Goal: Information Seeking & Learning: Learn about a topic

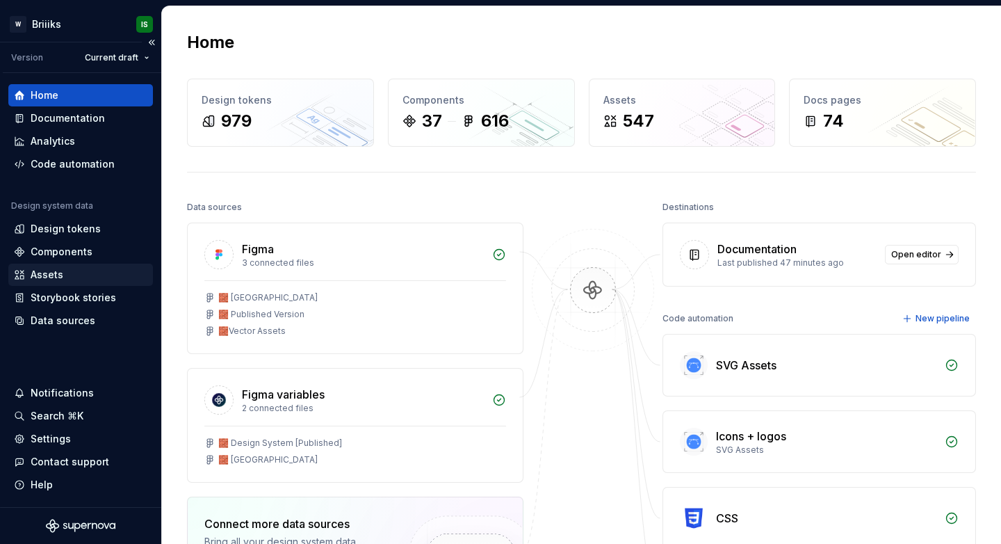
click at [63, 272] on div "Assets" at bounding box center [81, 275] width 134 height 14
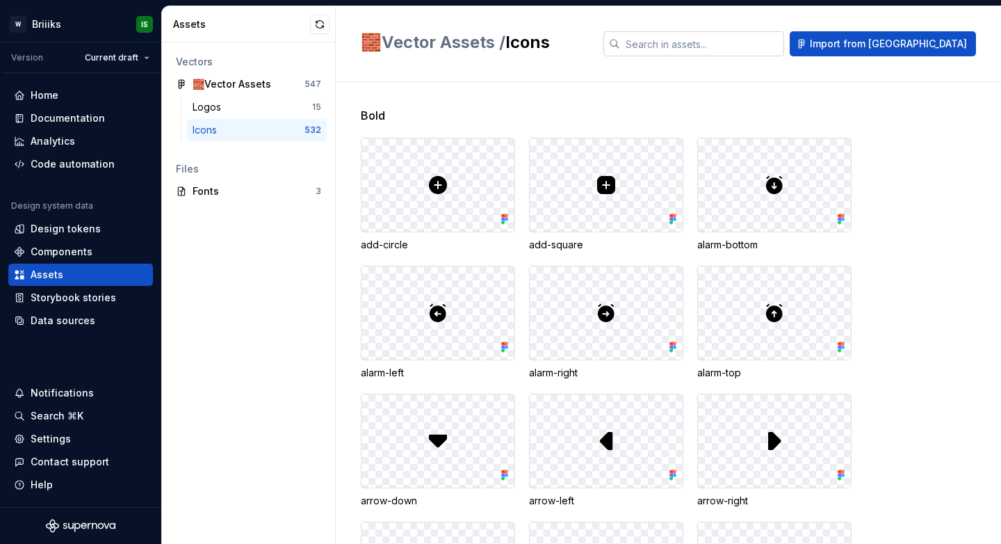
click at [736, 49] on input "text" at bounding box center [702, 43] width 164 height 25
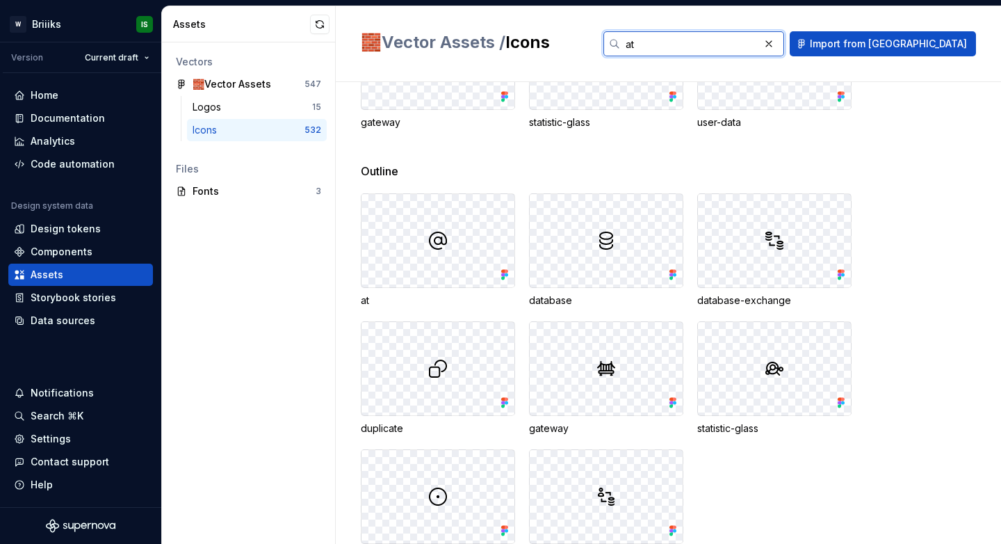
scroll to position [1140, 0]
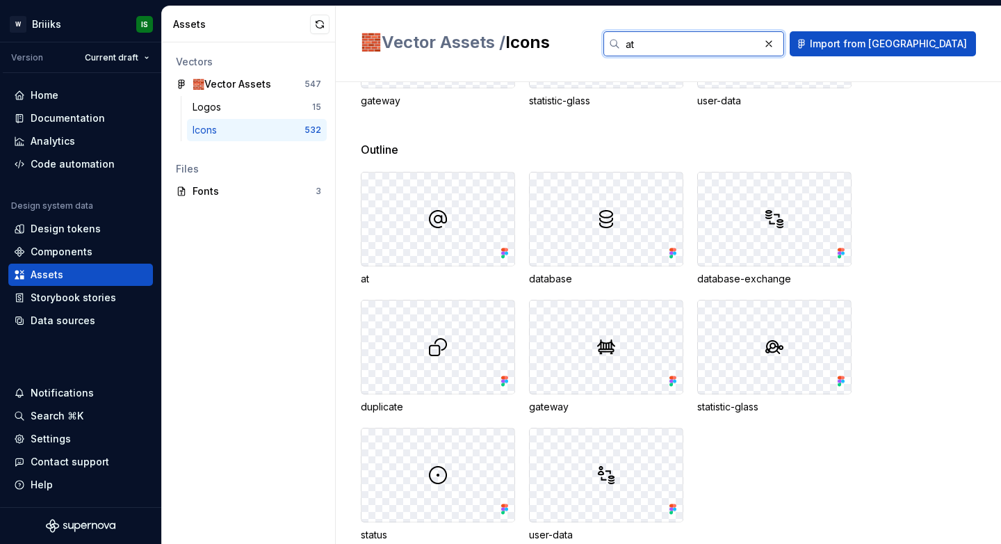
type input "at"
click at [421, 210] on div at bounding box center [438, 218] width 153 height 93
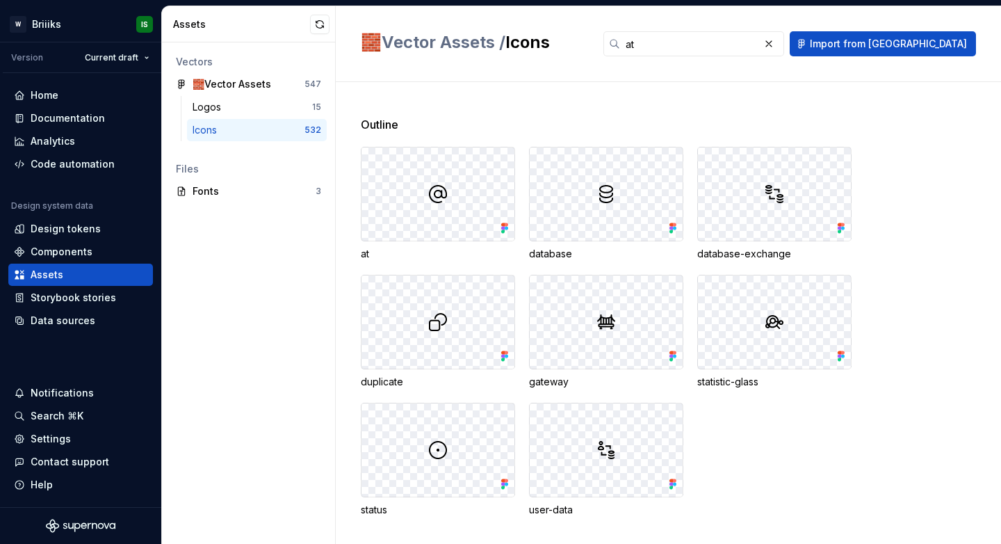
scroll to position [1146, 0]
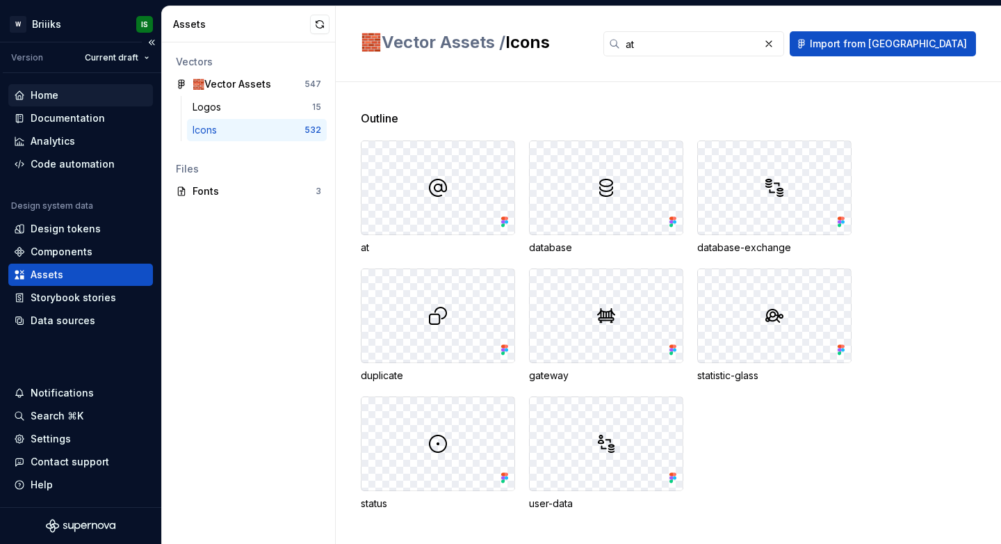
click at [98, 93] on div "Home" at bounding box center [81, 95] width 134 height 14
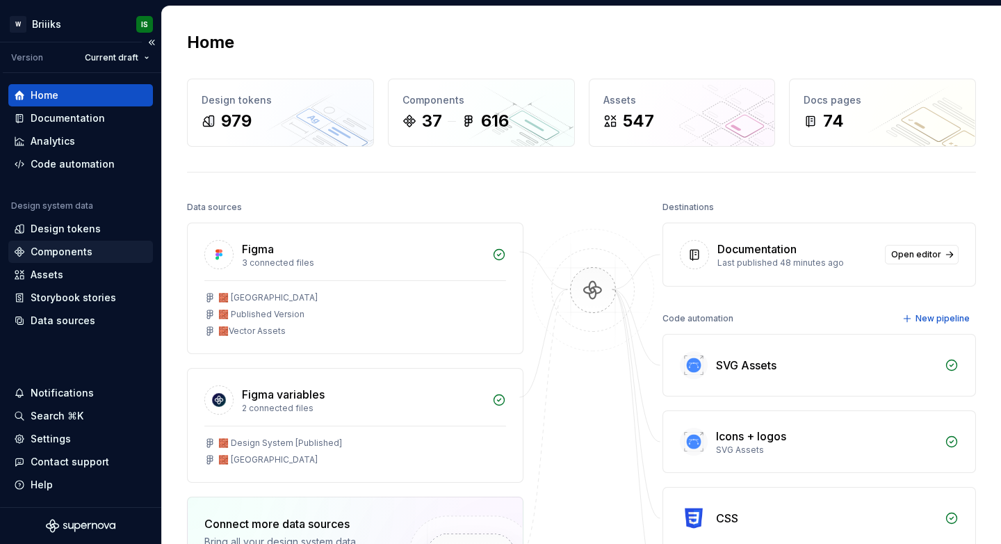
click at [88, 249] on div "Components" at bounding box center [62, 252] width 62 height 14
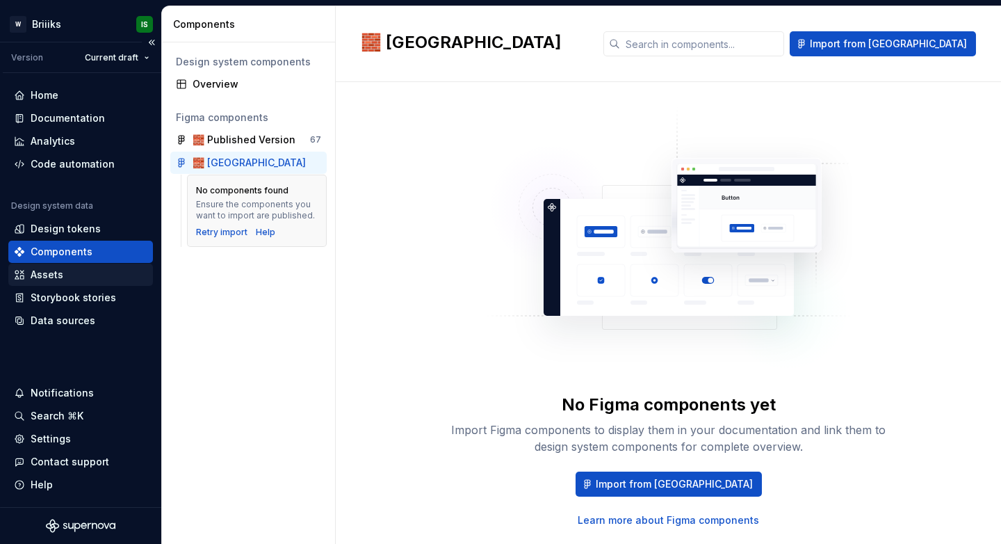
click at [70, 273] on div "Assets" at bounding box center [81, 275] width 134 height 14
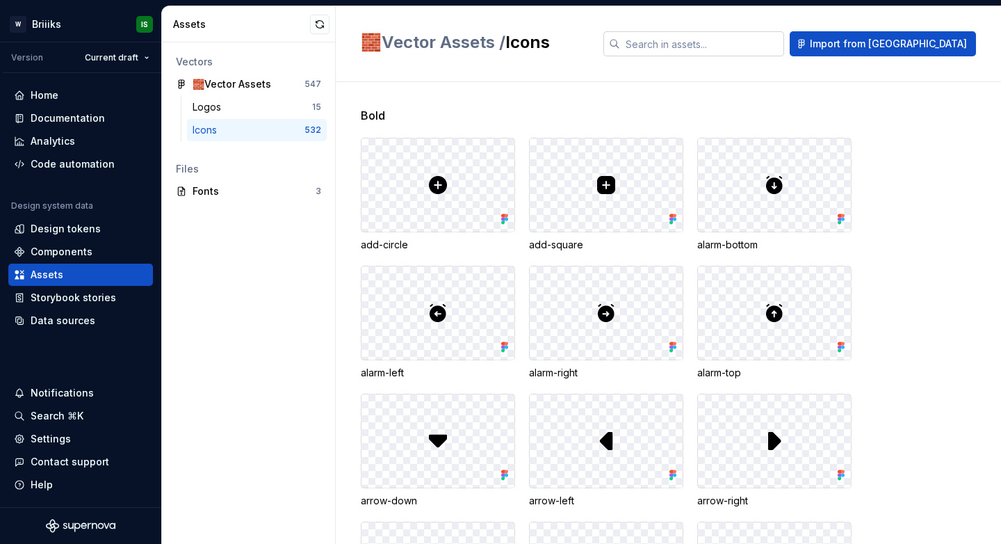
click at [718, 38] on input "text" at bounding box center [702, 43] width 164 height 25
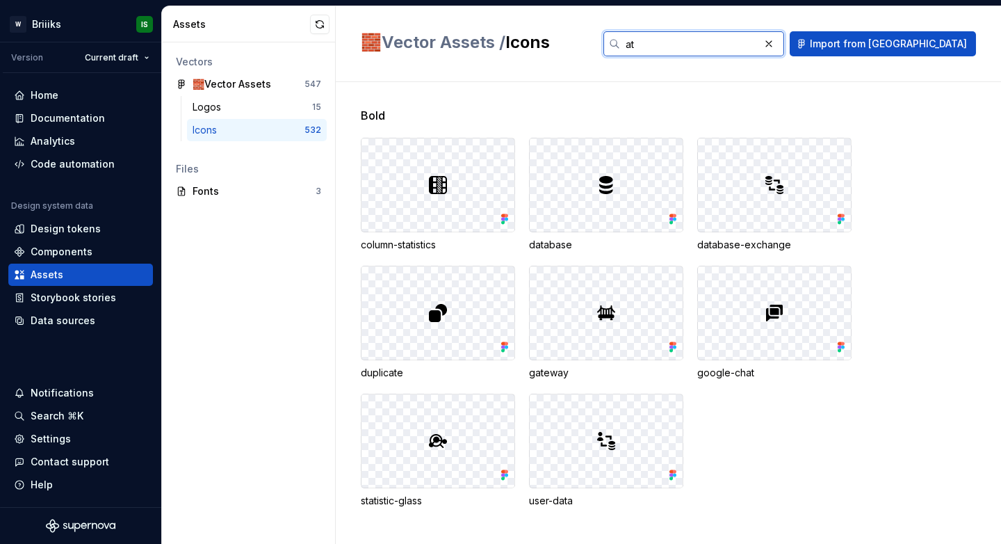
type input "at"
click at [713, 36] on input "at" at bounding box center [689, 43] width 139 height 25
click at [714, 48] on input "at" at bounding box center [689, 43] width 139 height 25
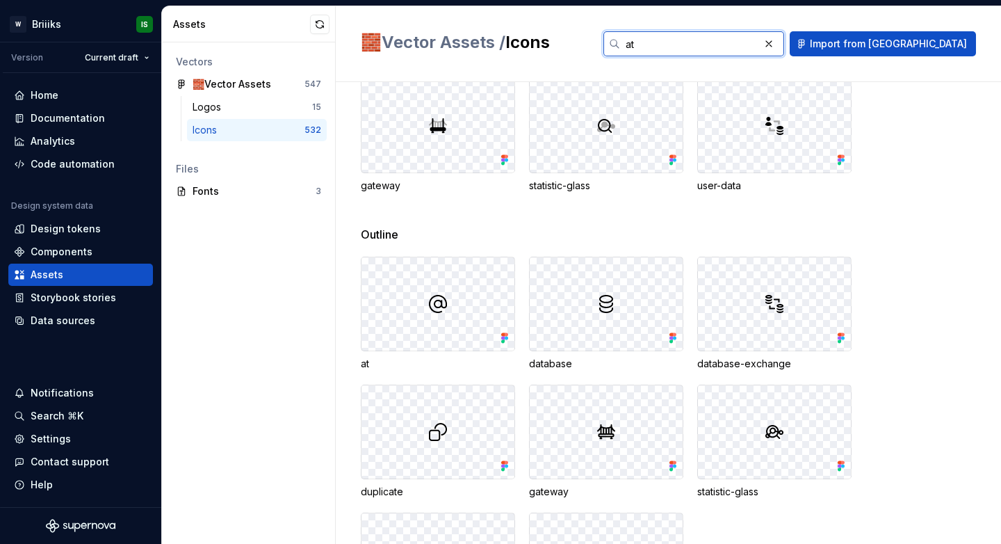
scroll to position [1076, 0]
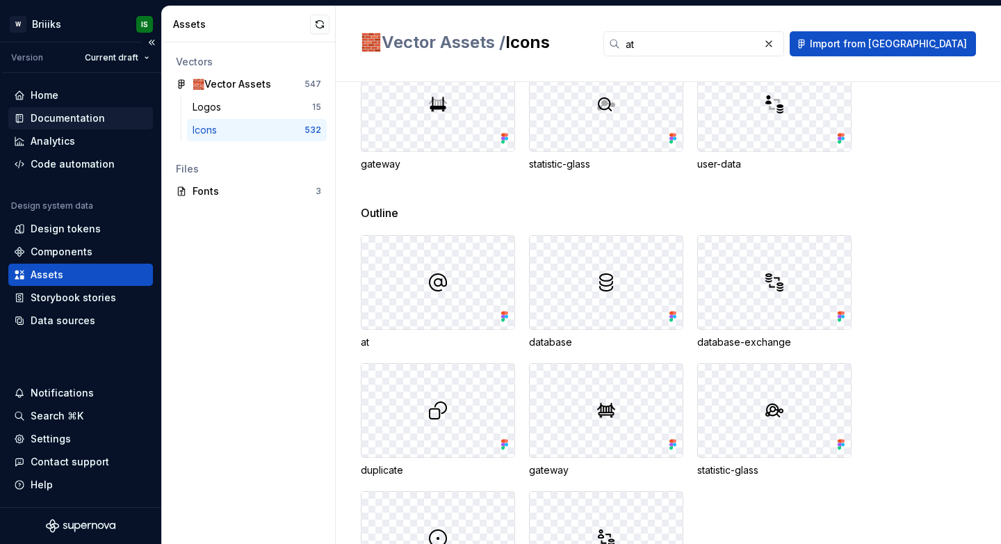
click at [55, 116] on div "Documentation" at bounding box center [68, 118] width 74 height 14
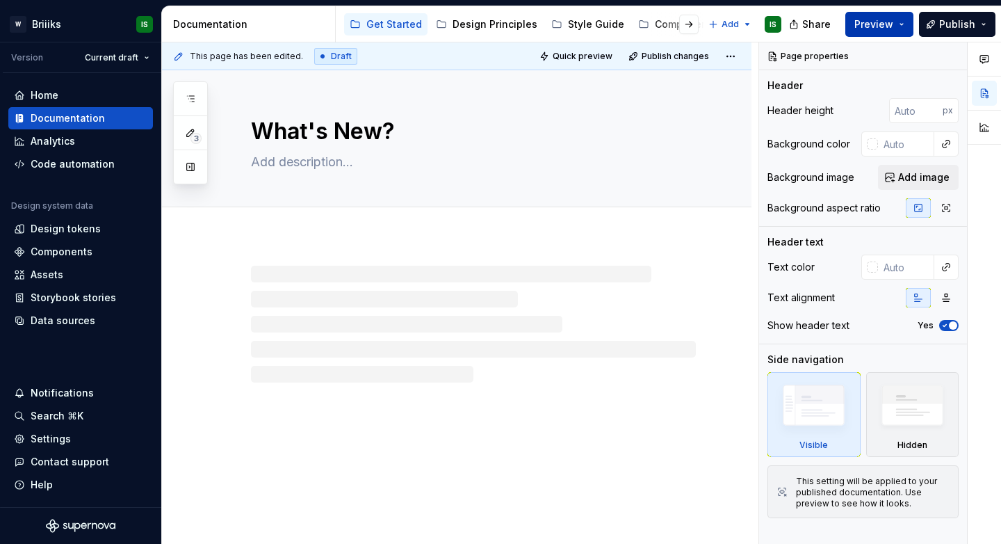
click at [876, 32] on button "Preview" at bounding box center [880, 24] width 68 height 25
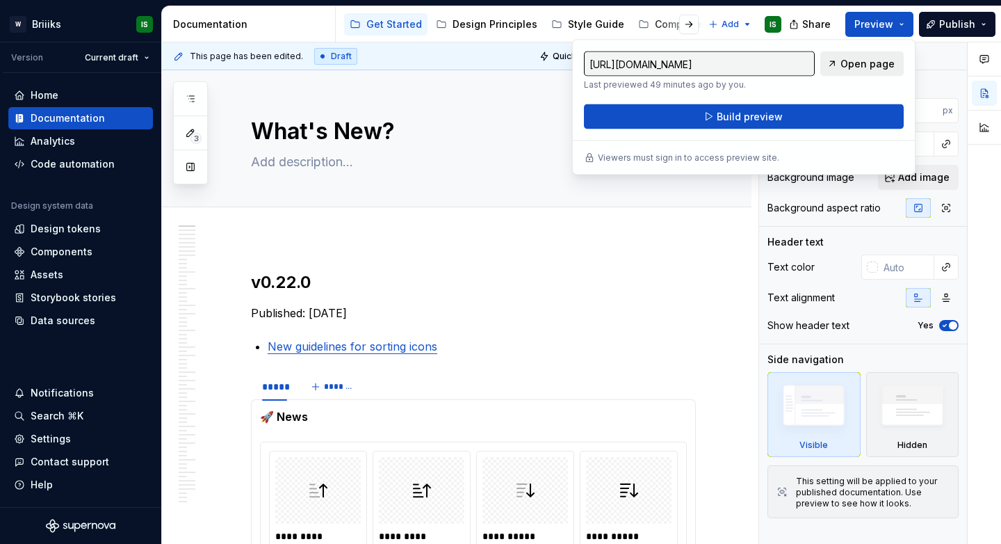
click at [866, 67] on span "Open page" at bounding box center [868, 64] width 54 height 14
click at [575, 22] on div "Style Guide" at bounding box center [596, 24] width 56 height 14
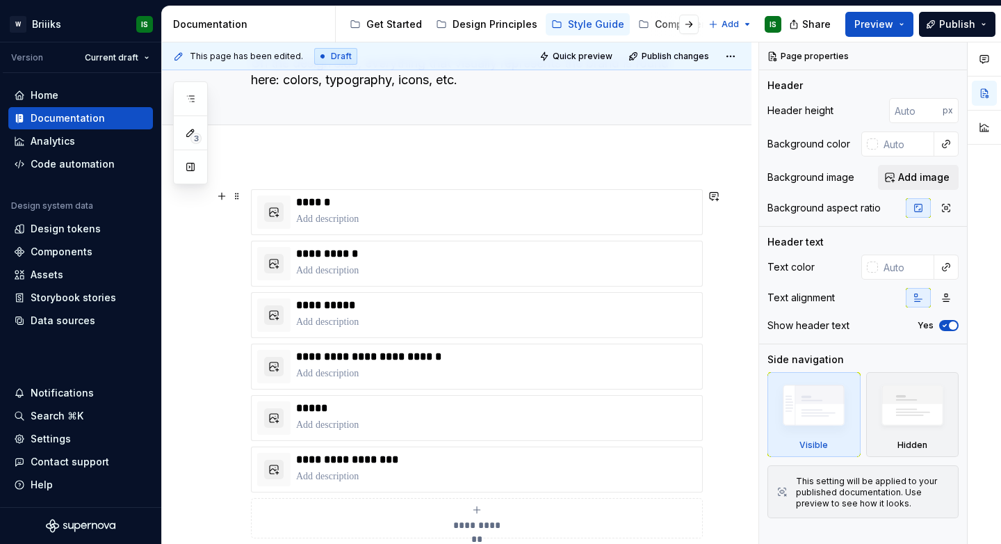
scroll to position [110, 0]
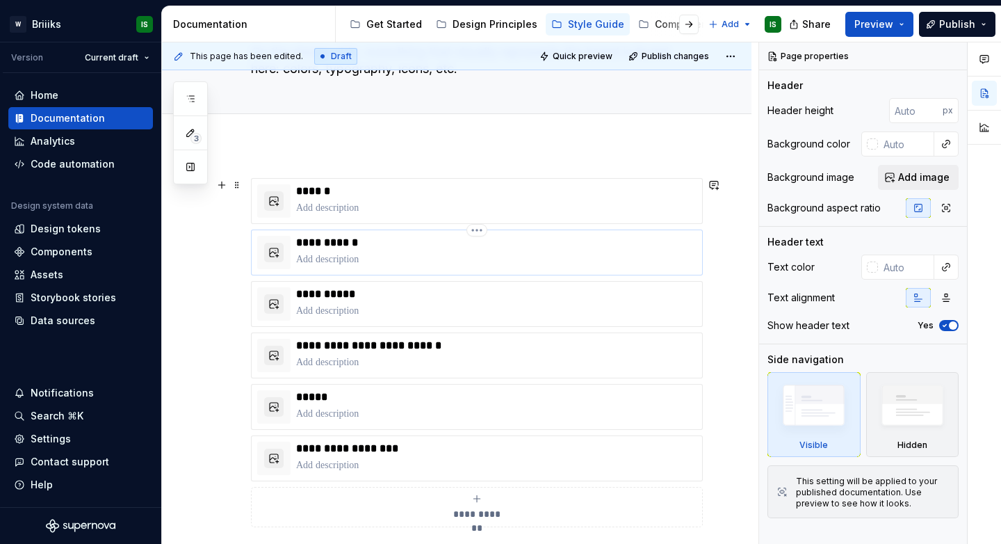
click at [343, 240] on p "**********" at bounding box center [496, 243] width 401 height 14
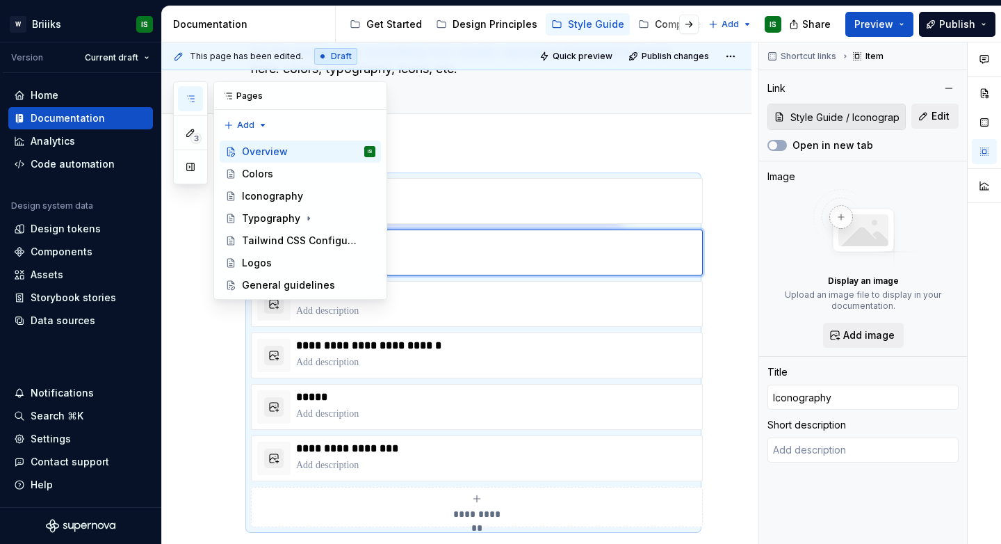
click at [191, 104] on button "button" at bounding box center [190, 98] width 25 height 25
click at [264, 195] on div "Iconography" at bounding box center [272, 196] width 61 height 14
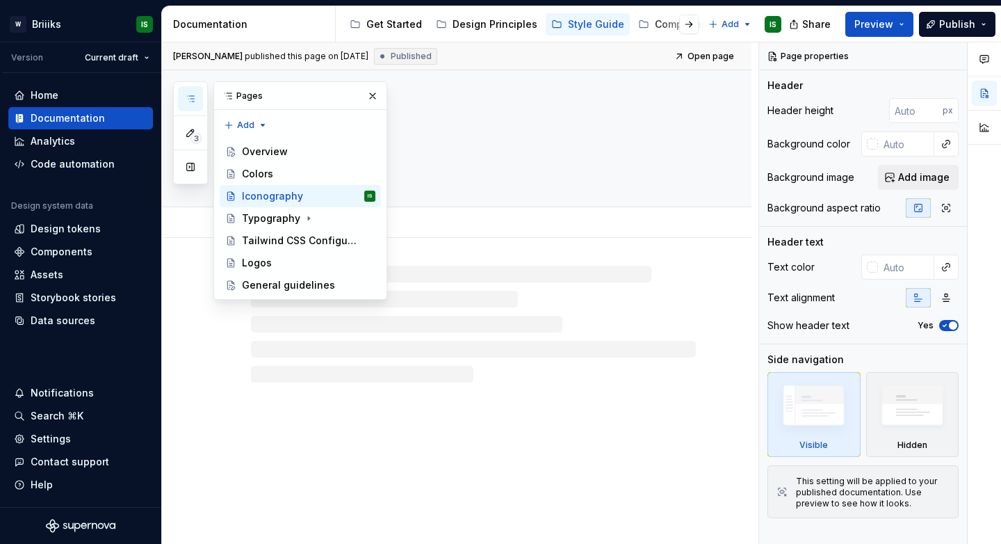
click at [456, 223] on div "Add tab" at bounding box center [473, 222] width 445 height 19
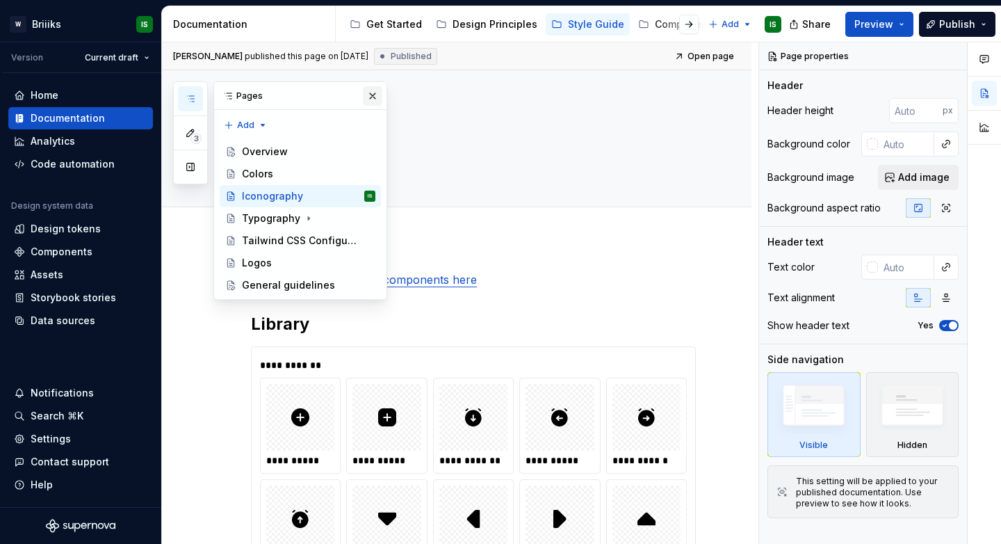
click at [369, 97] on button "button" at bounding box center [372, 95] width 19 height 19
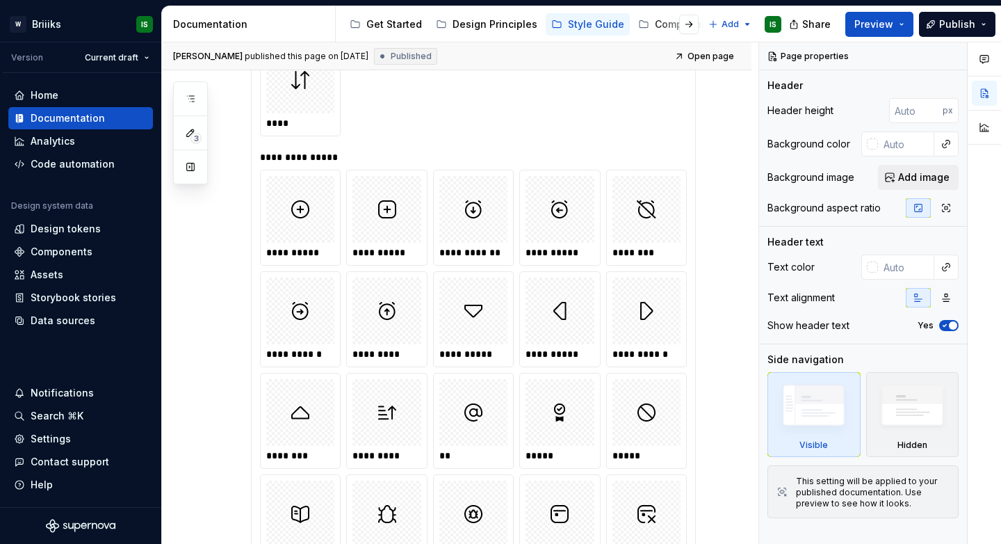
scroll to position [9052, 0]
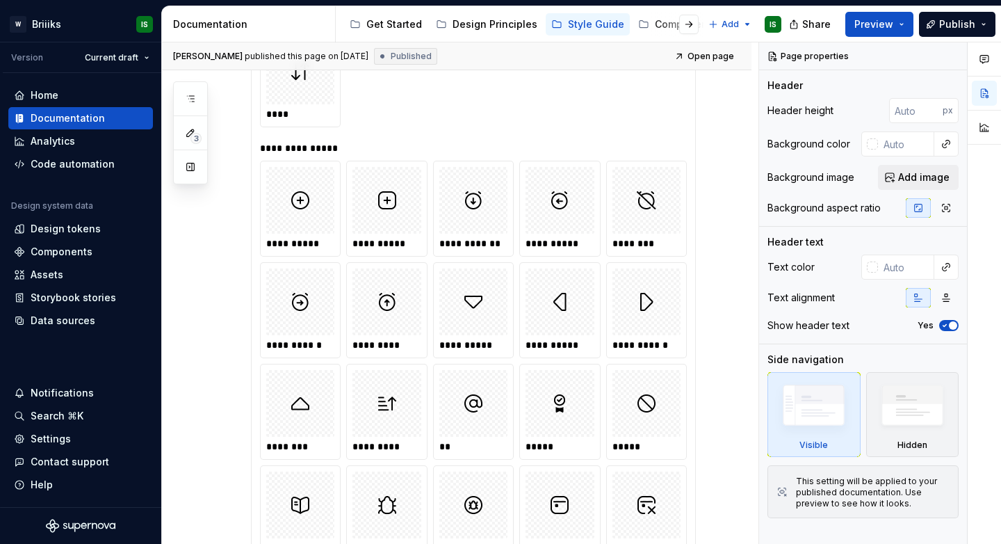
click at [473, 383] on img at bounding box center [473, 403] width 19 height 56
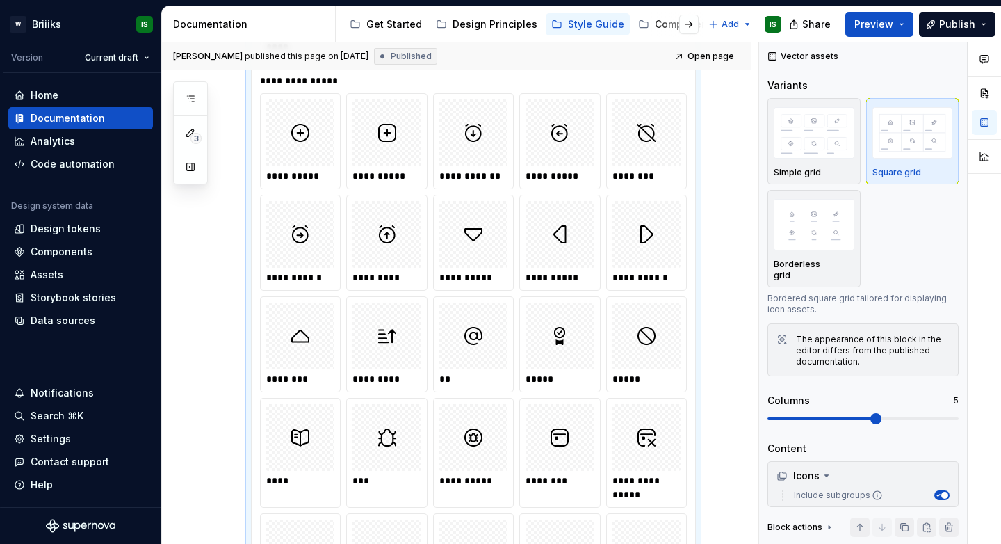
scroll to position [9118, 0]
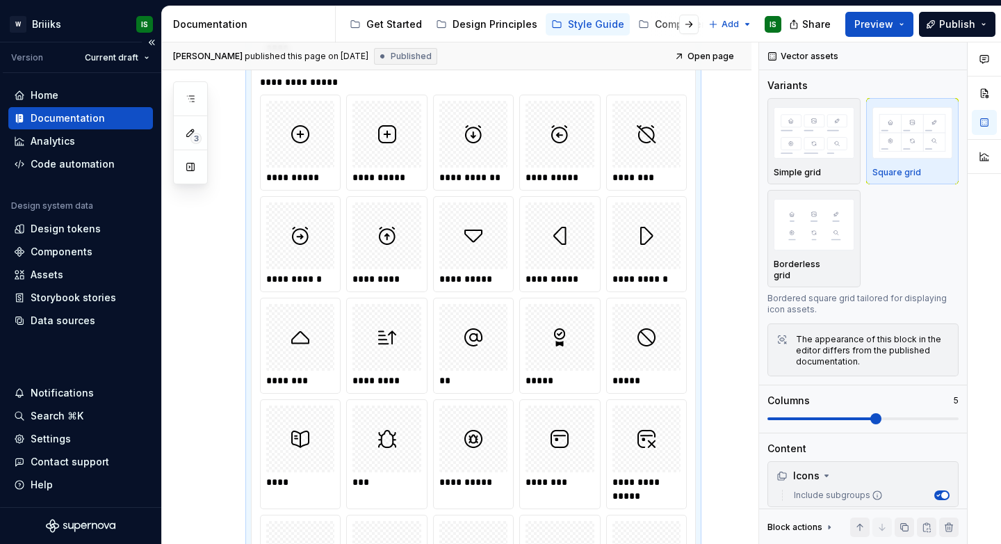
click at [90, 112] on div "Documentation" at bounding box center [68, 118] width 74 height 14
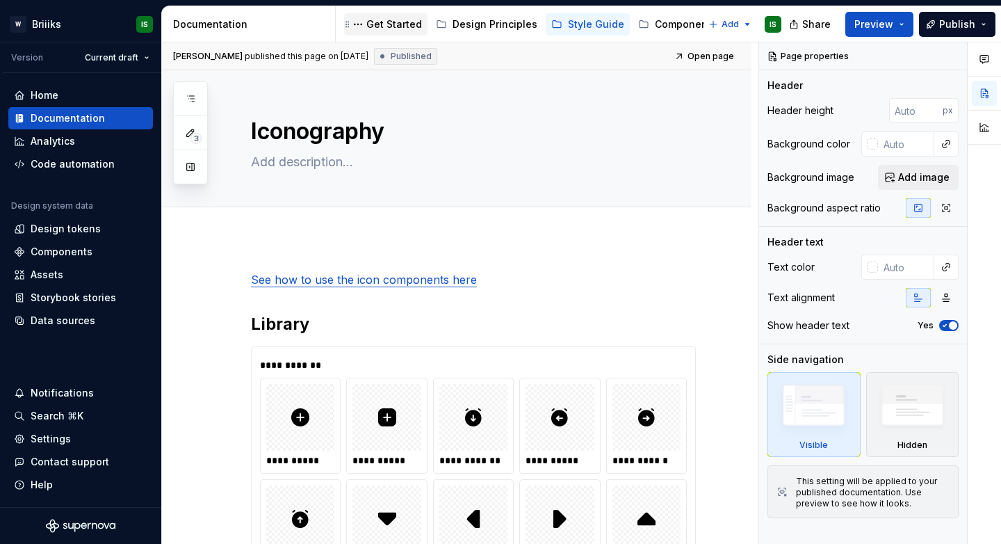
click at [403, 33] on div "Get Started" at bounding box center [385, 24] width 83 height 22
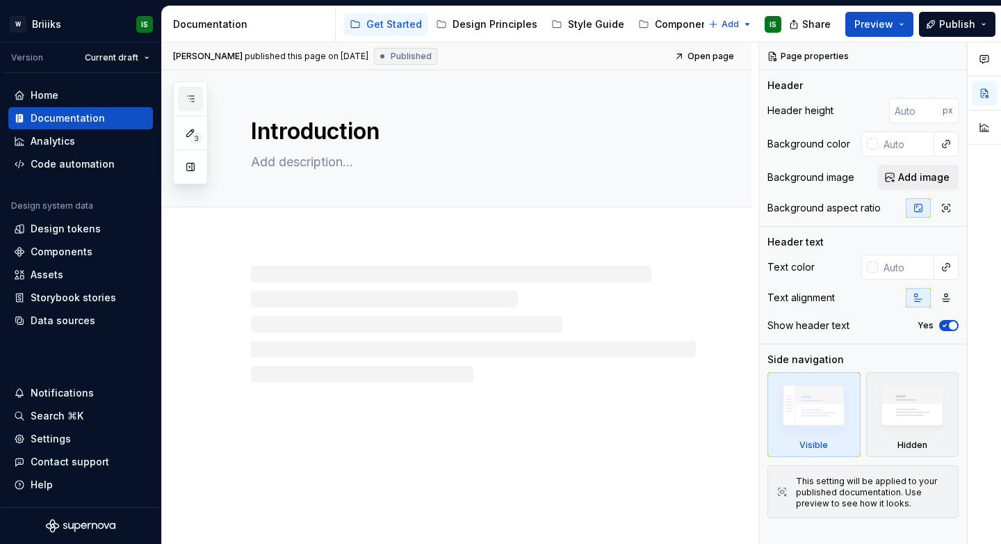
click at [192, 105] on button "button" at bounding box center [190, 98] width 25 height 25
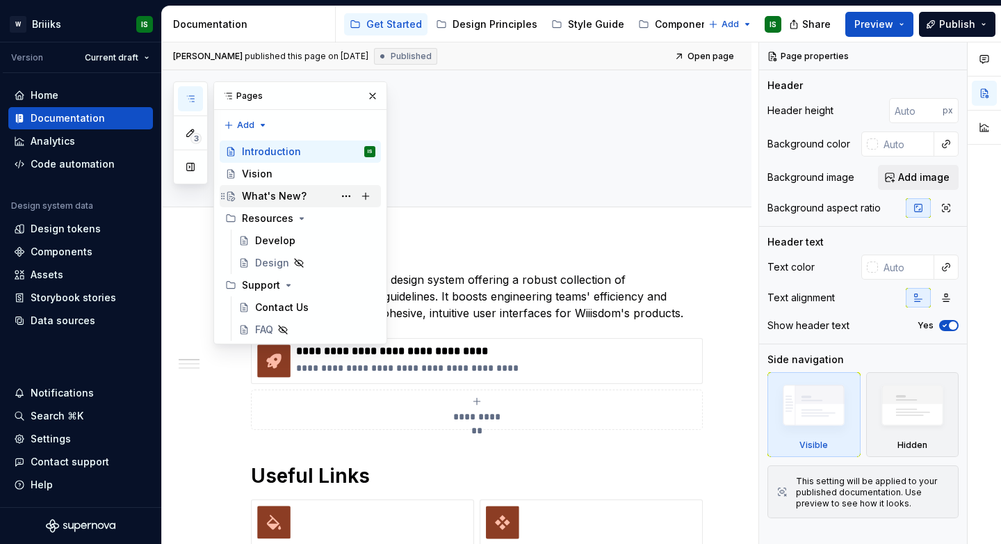
click at [309, 202] on div "What's New?" at bounding box center [309, 195] width 134 height 19
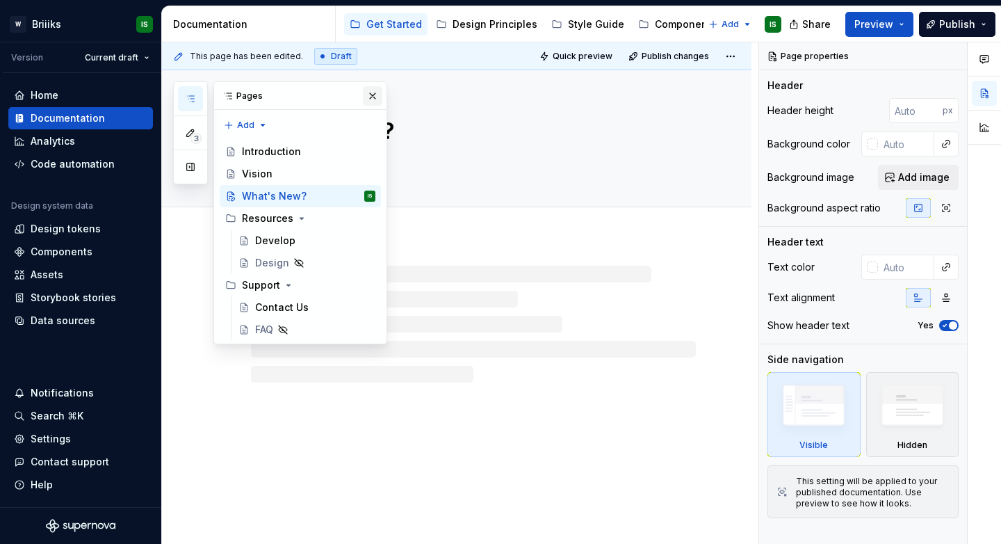
click at [373, 97] on button "button" at bounding box center [372, 95] width 19 height 19
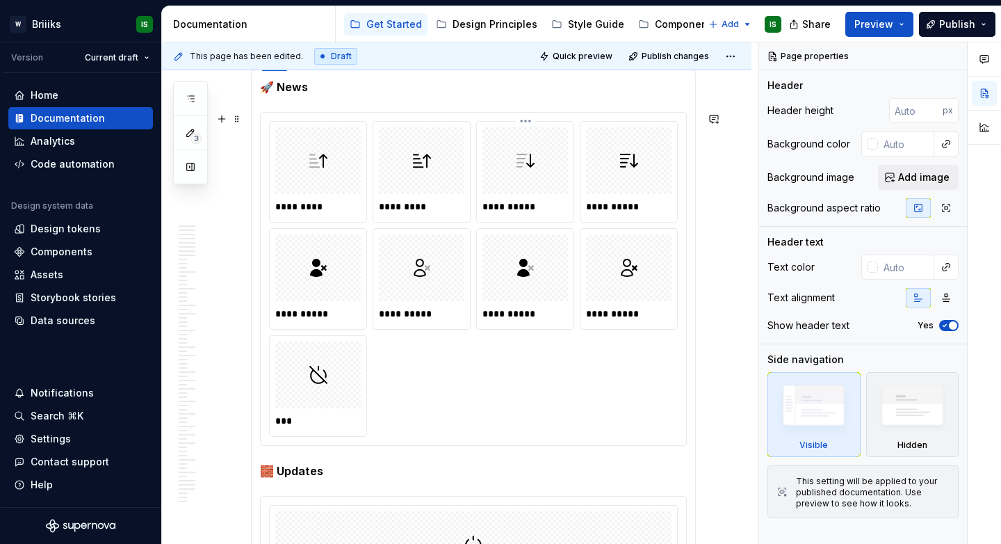
scroll to position [350, 0]
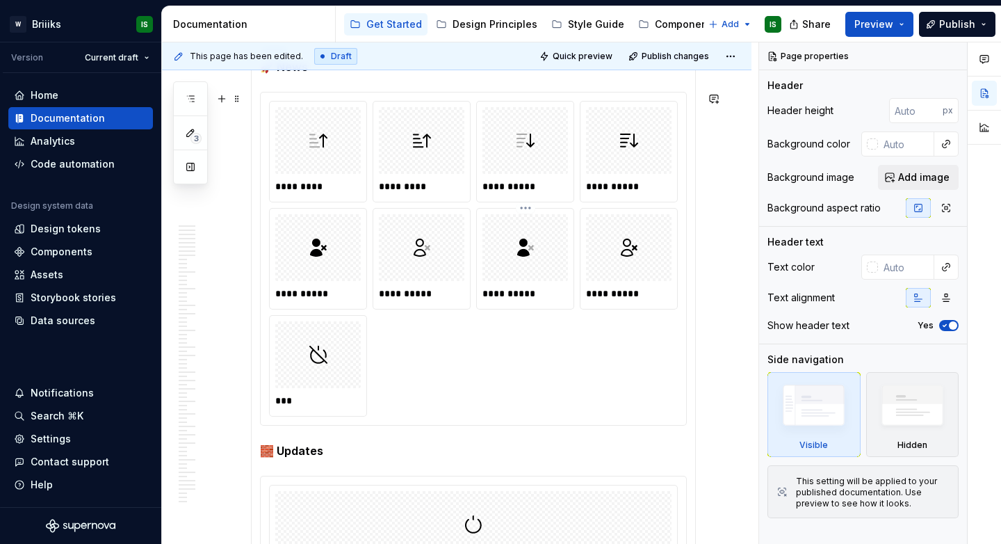
click at [500, 227] on div at bounding box center [526, 247] width 86 height 67
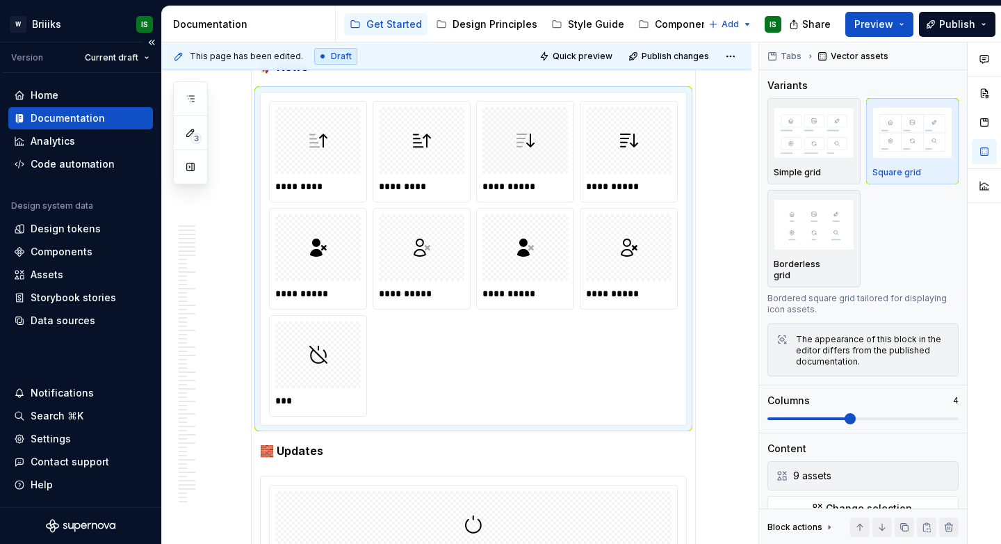
click at [79, 263] on div "Design system data Design tokens Components Assets Storybook stories Data sourc…" at bounding box center [80, 265] width 145 height 131
click at [81, 275] on div "Assets" at bounding box center [81, 275] width 134 height 14
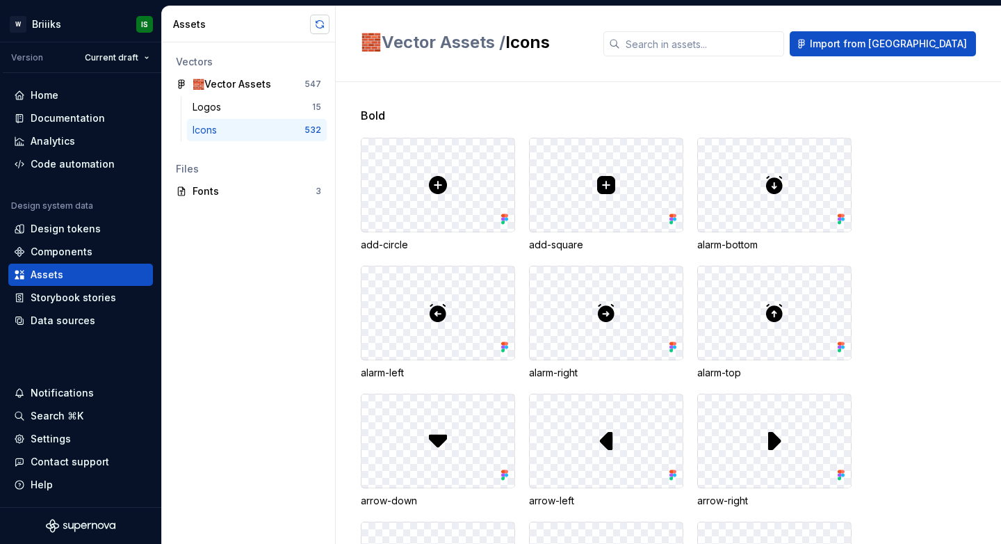
click at [319, 32] on button "button" at bounding box center [319, 24] width 19 height 19
click at [94, 108] on div "Documentation" at bounding box center [80, 118] width 145 height 22
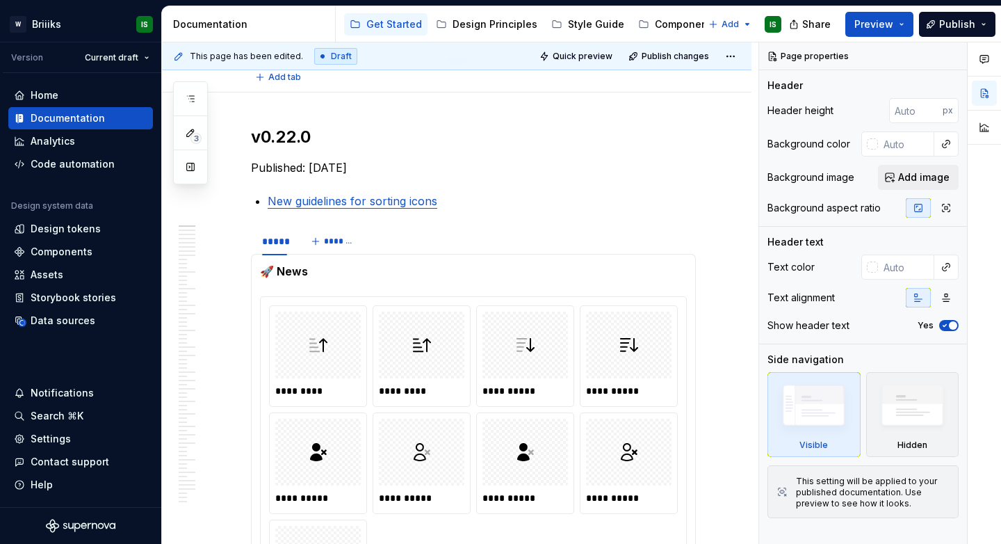
type textarea "*"
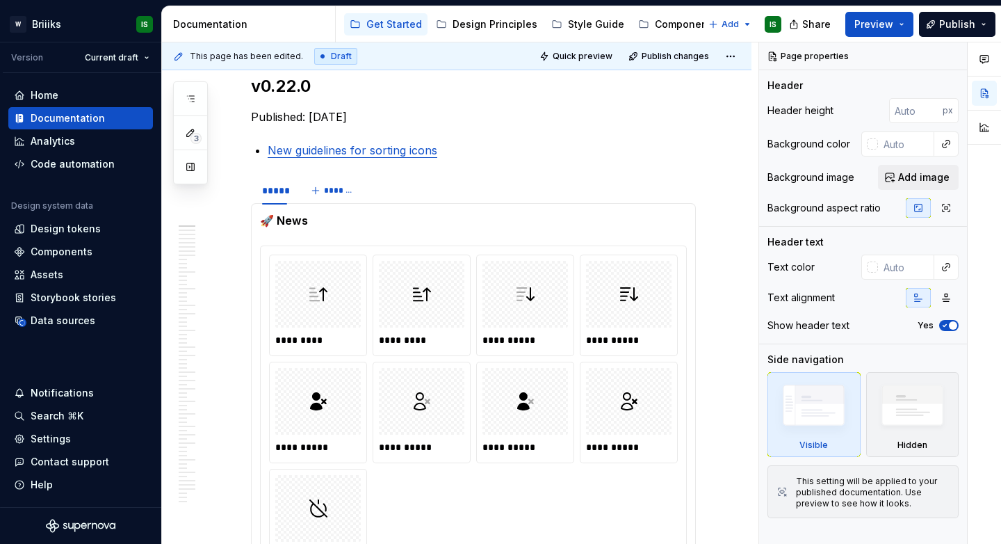
scroll to position [314, 0]
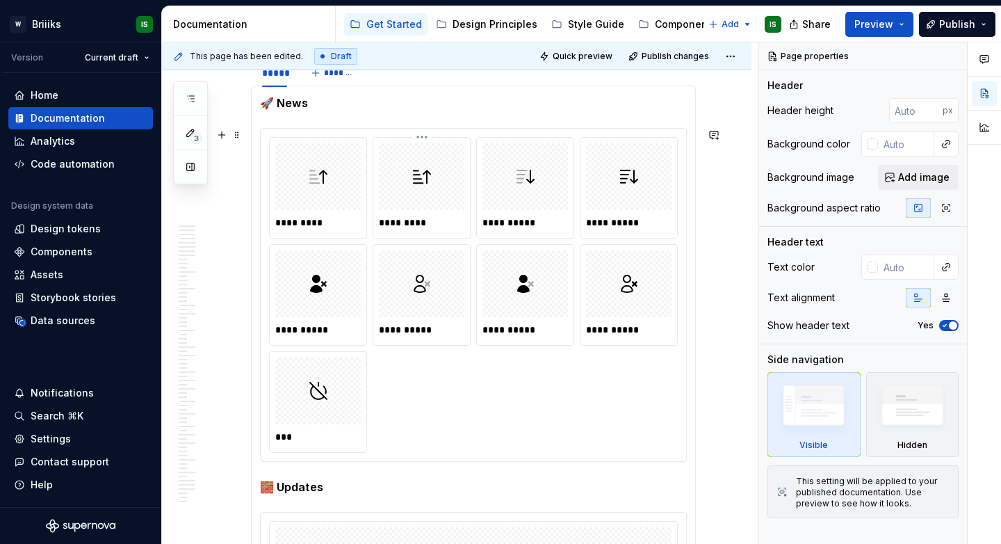
click at [385, 197] on div at bounding box center [422, 176] width 86 height 67
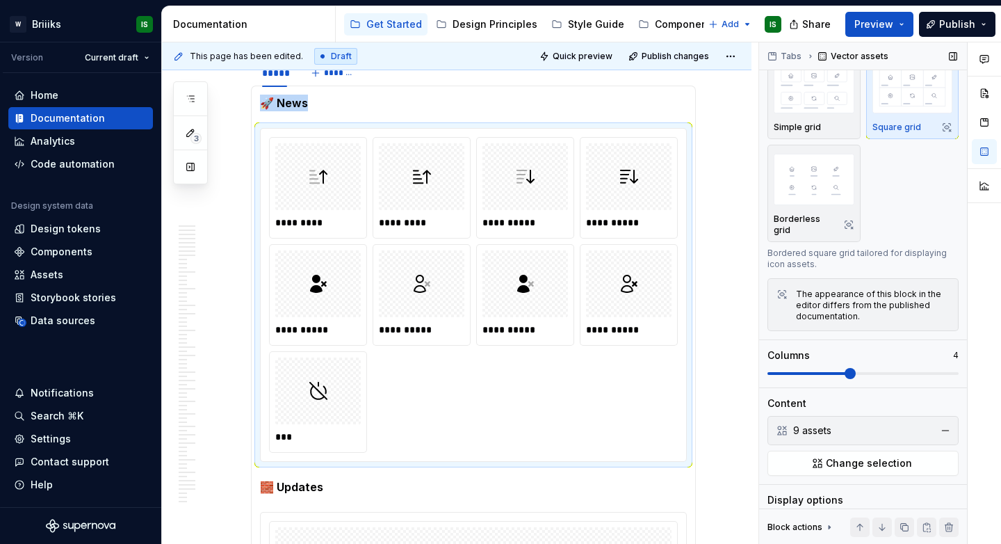
scroll to position [109, 0]
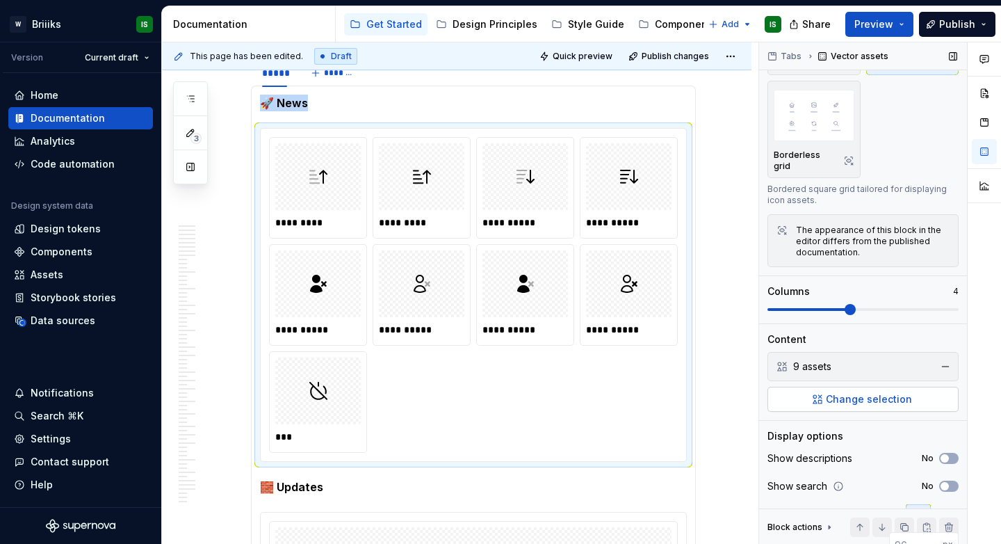
click at [841, 392] on span "Change selection" at bounding box center [869, 399] width 86 height 14
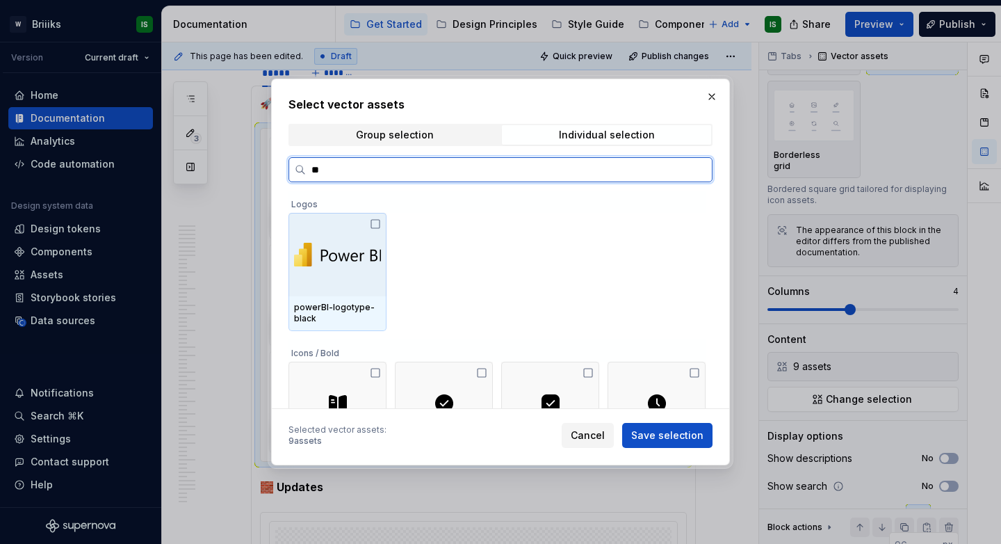
type input "***"
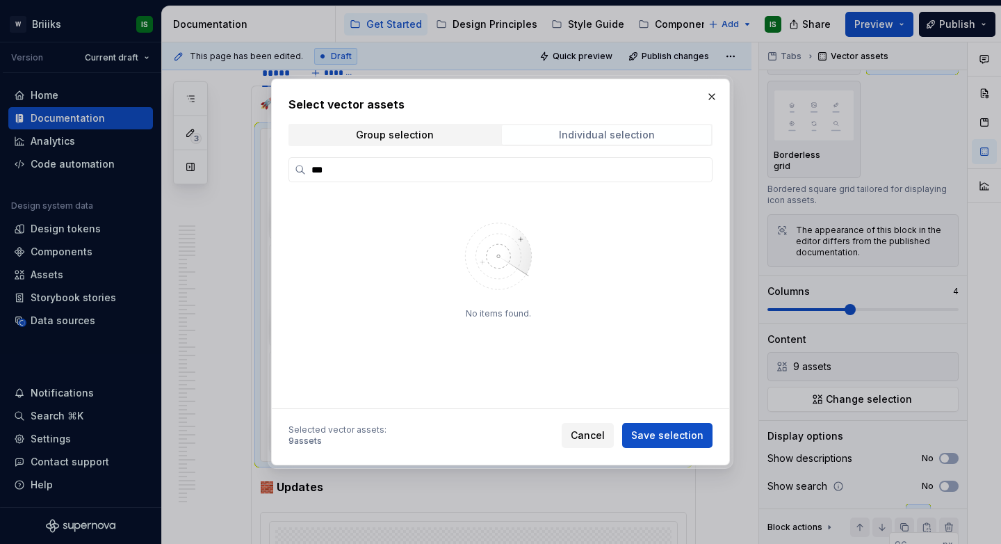
click at [596, 132] on div "Individual selection" at bounding box center [607, 134] width 96 height 11
click at [709, 98] on button "button" at bounding box center [711, 96] width 19 height 19
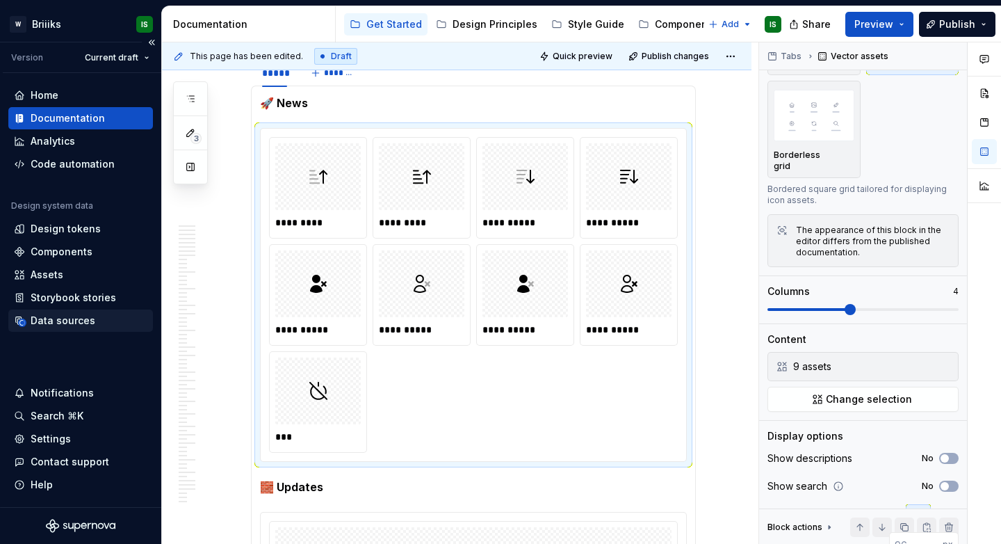
click at [82, 316] on div "Data sources" at bounding box center [63, 321] width 65 height 14
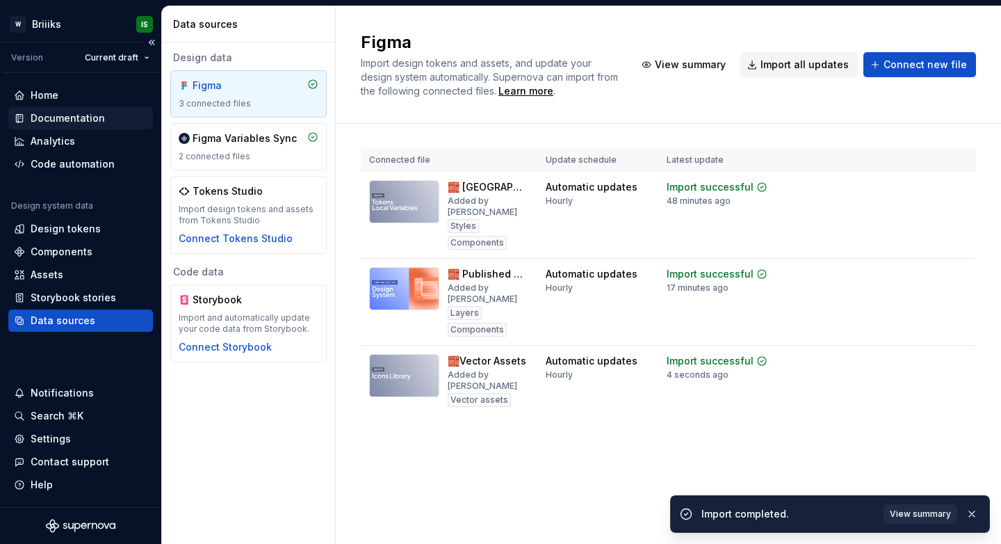
click at [79, 118] on div "Documentation" at bounding box center [68, 118] width 74 height 14
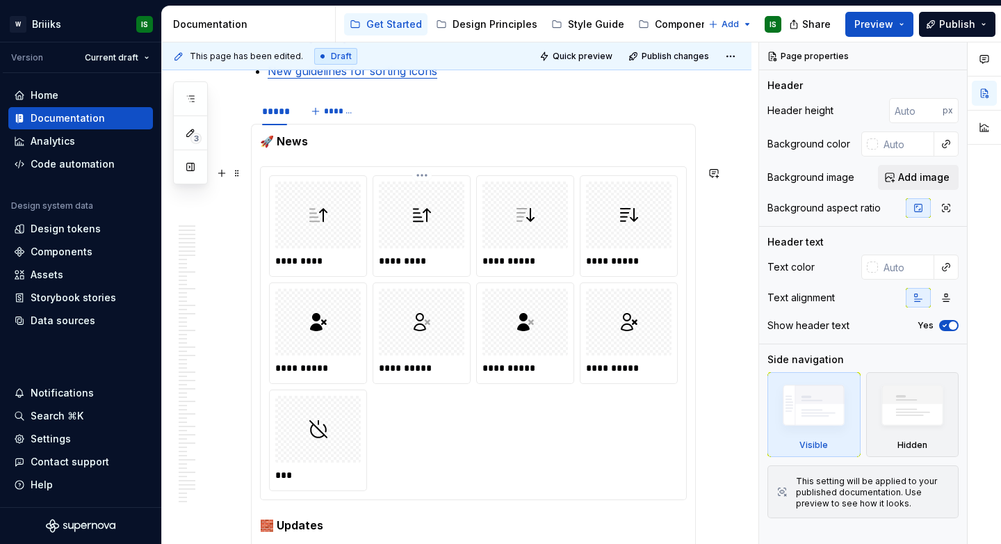
scroll to position [323, 0]
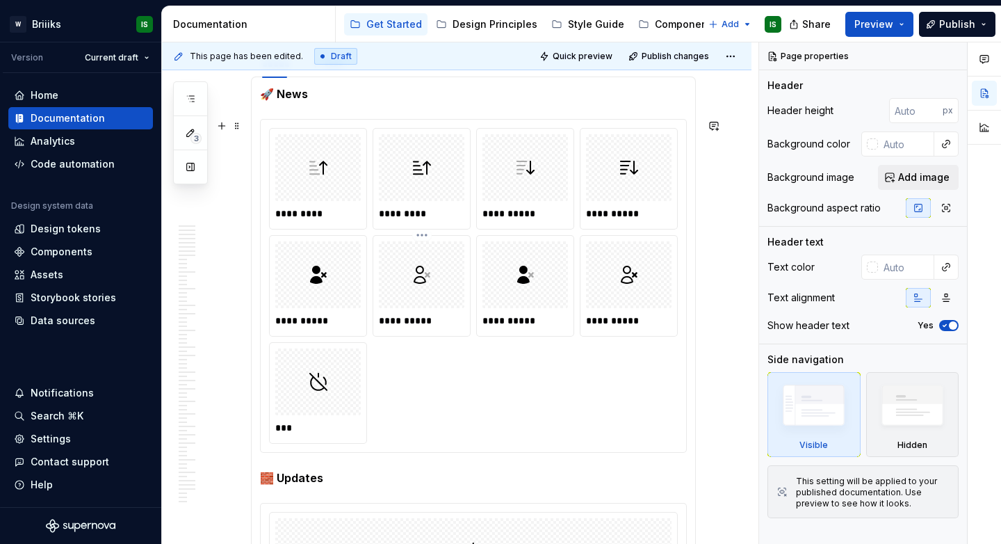
click at [408, 253] on div at bounding box center [422, 274] width 86 height 67
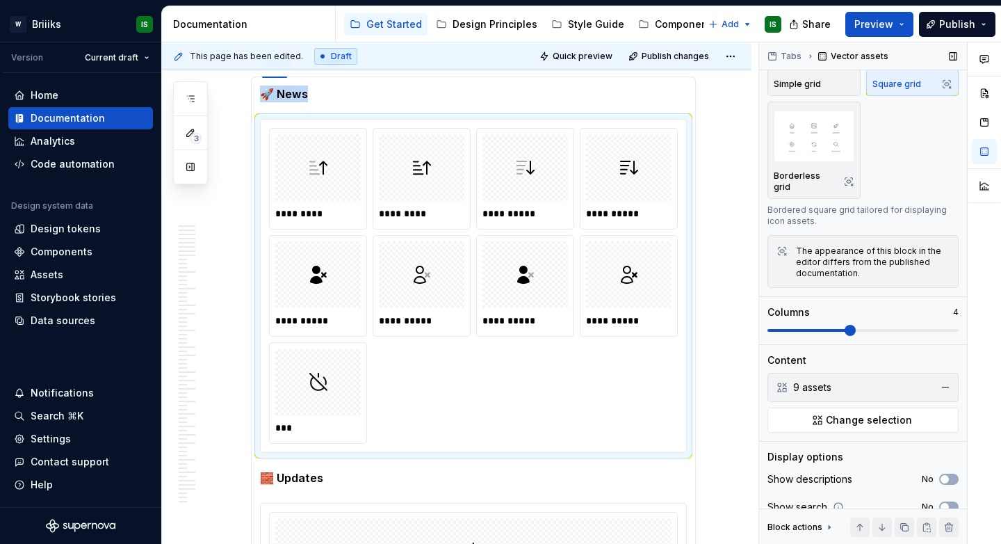
scroll to position [106, 0]
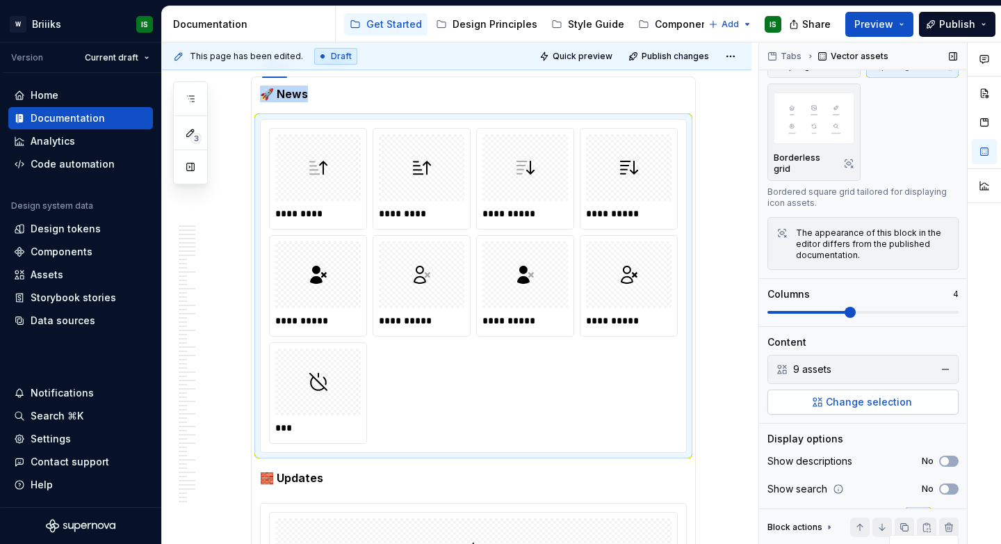
click at [878, 395] on span "Change selection" at bounding box center [869, 402] width 86 height 14
type textarea "*"
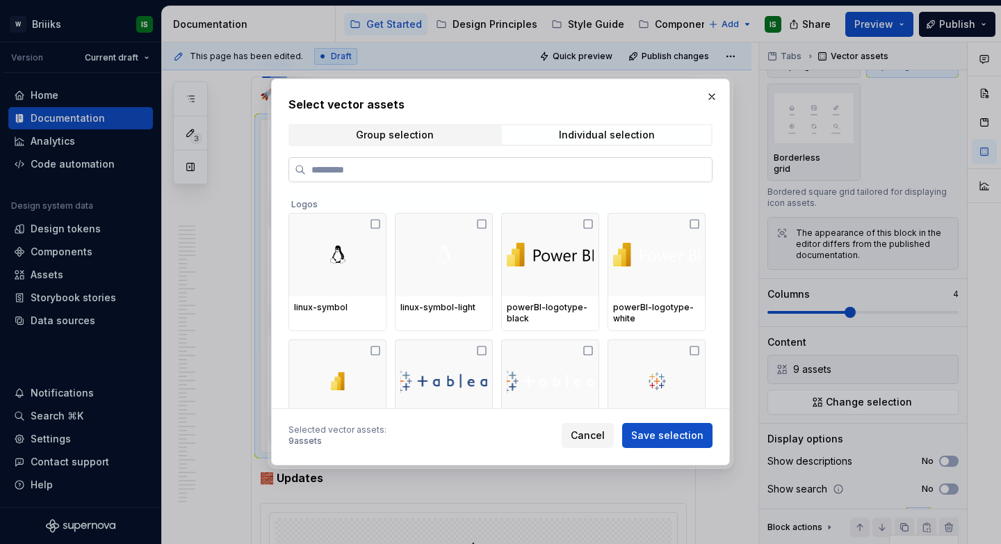
click at [541, 170] on input "search" at bounding box center [509, 170] width 406 height 14
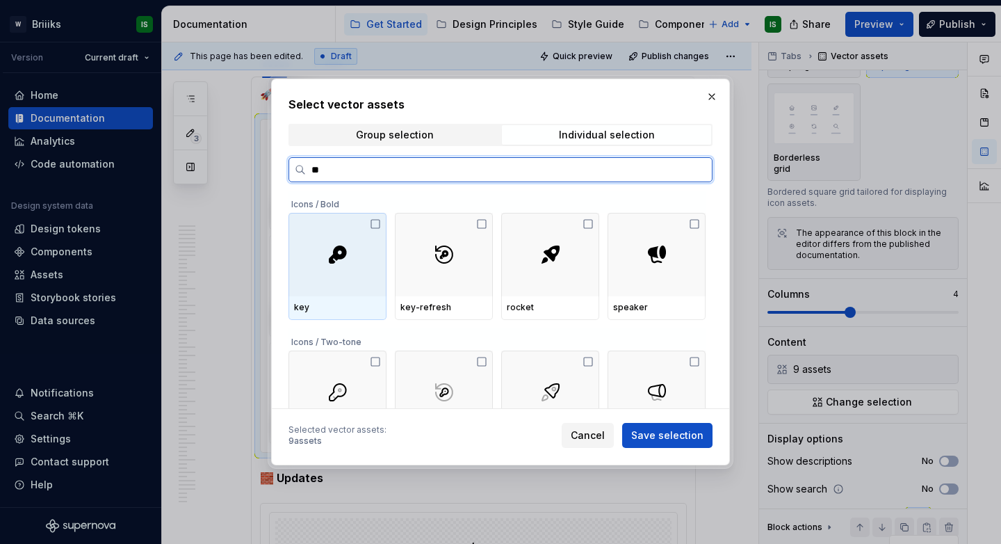
type input "***"
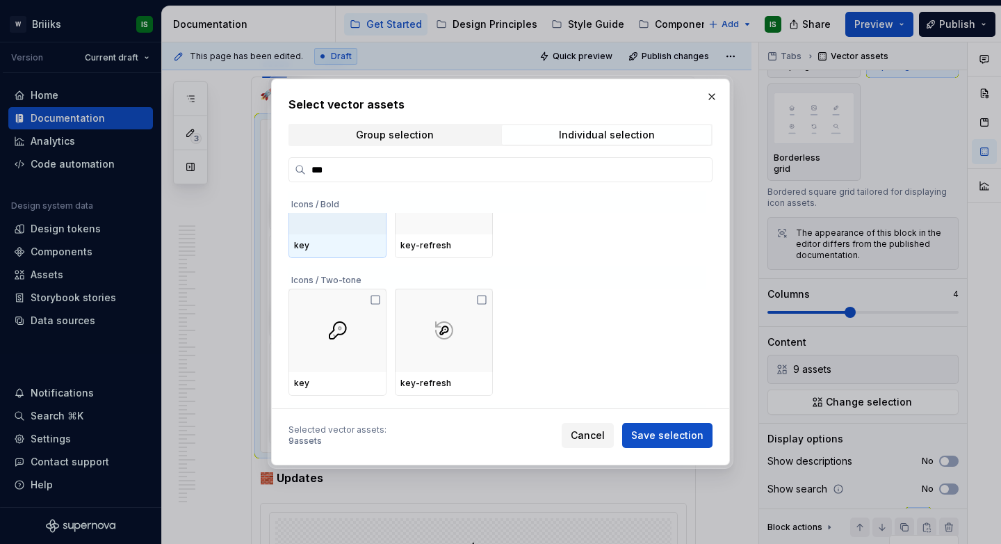
scroll to position [66, 0]
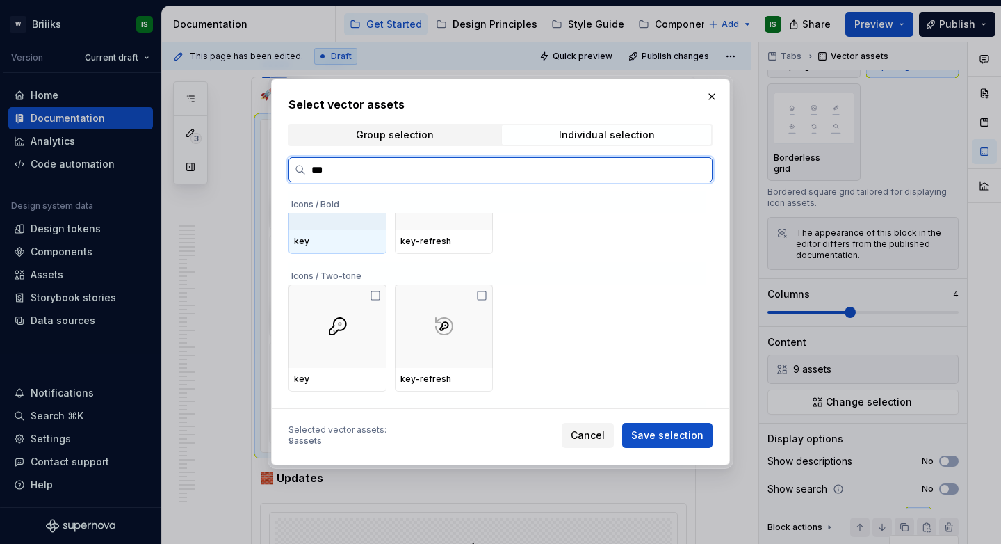
click at [362, 236] on div "key" at bounding box center [337, 241] width 87 height 11
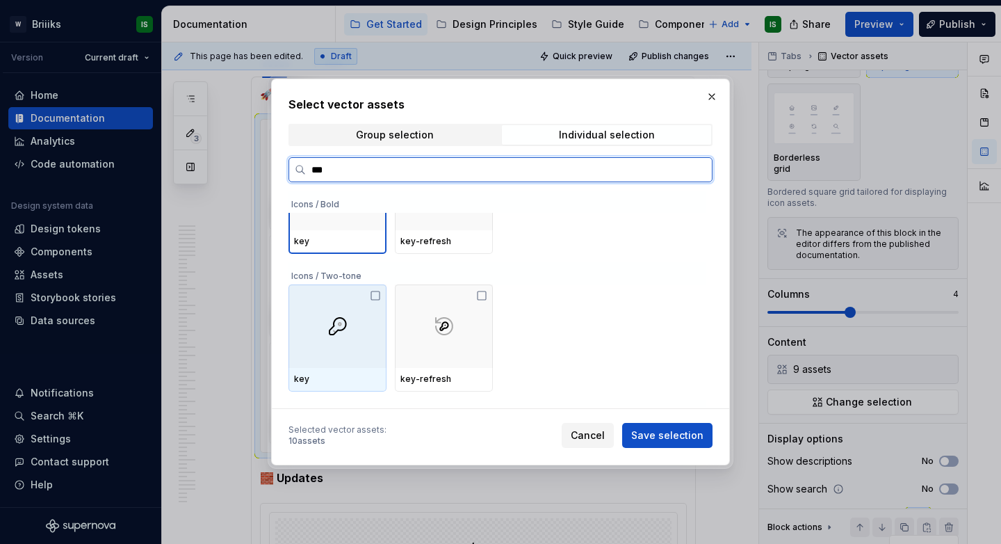
click at [355, 318] on div at bounding box center [338, 325] width 98 height 83
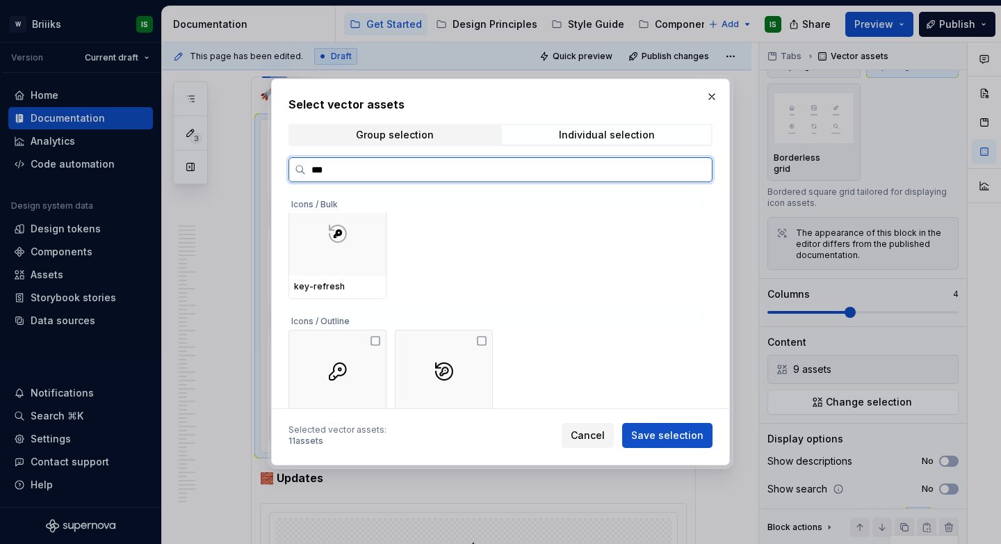
scroll to position [308, 0]
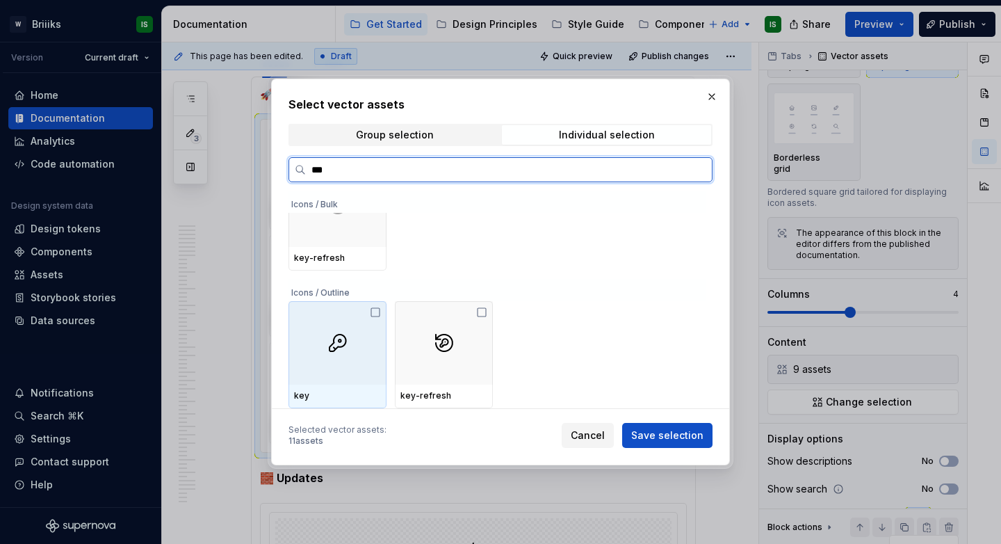
click at [362, 318] on div at bounding box center [338, 342] width 98 height 83
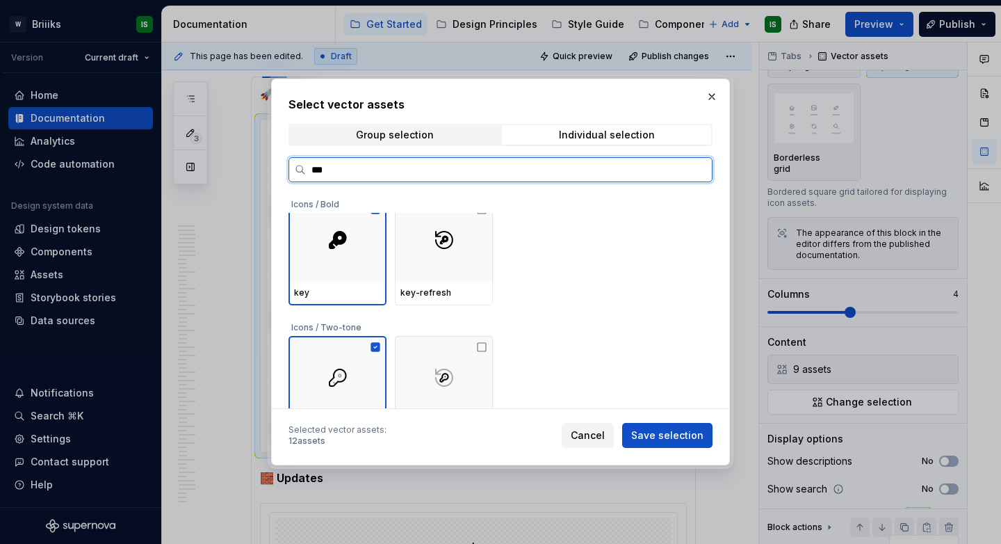
scroll to position [0, 0]
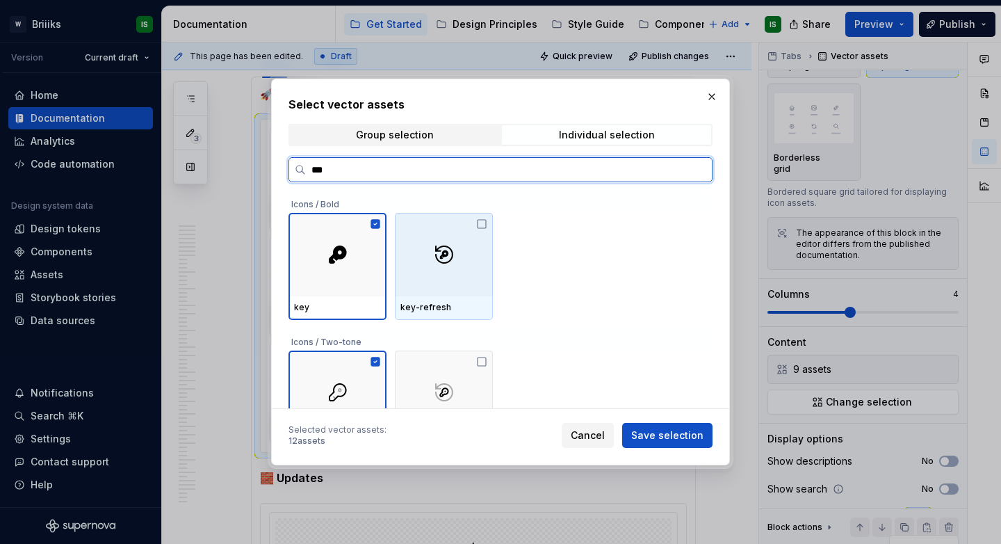
click at [444, 262] on img at bounding box center [444, 254] width 19 height 19
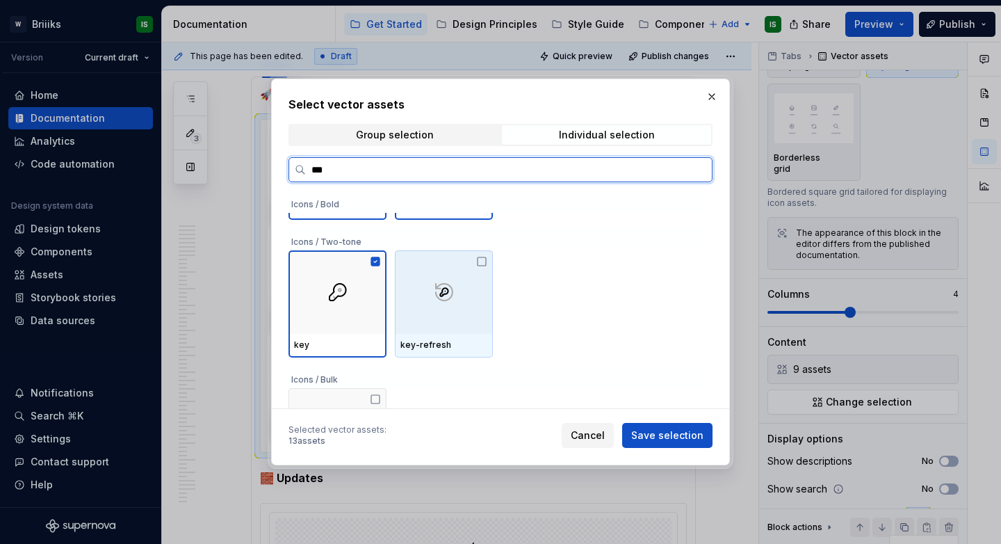
click at [445, 279] on div at bounding box center [444, 291] width 98 height 83
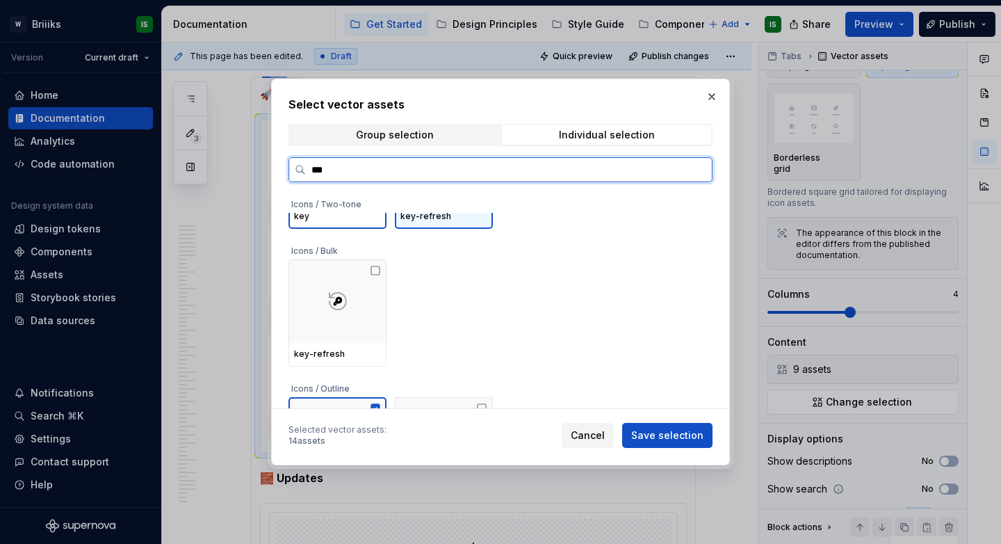
click at [339, 281] on div at bounding box center [338, 300] width 98 height 83
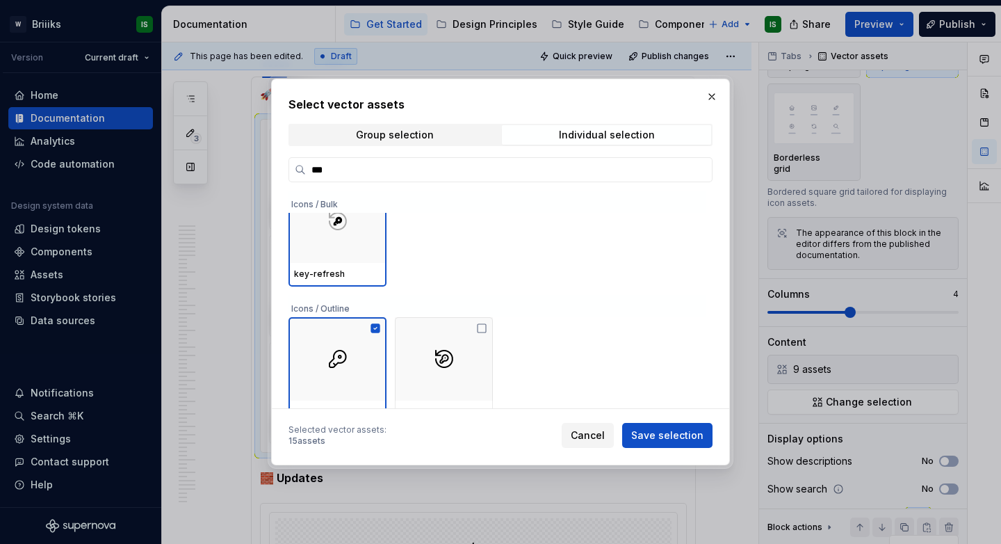
scroll to position [308, 0]
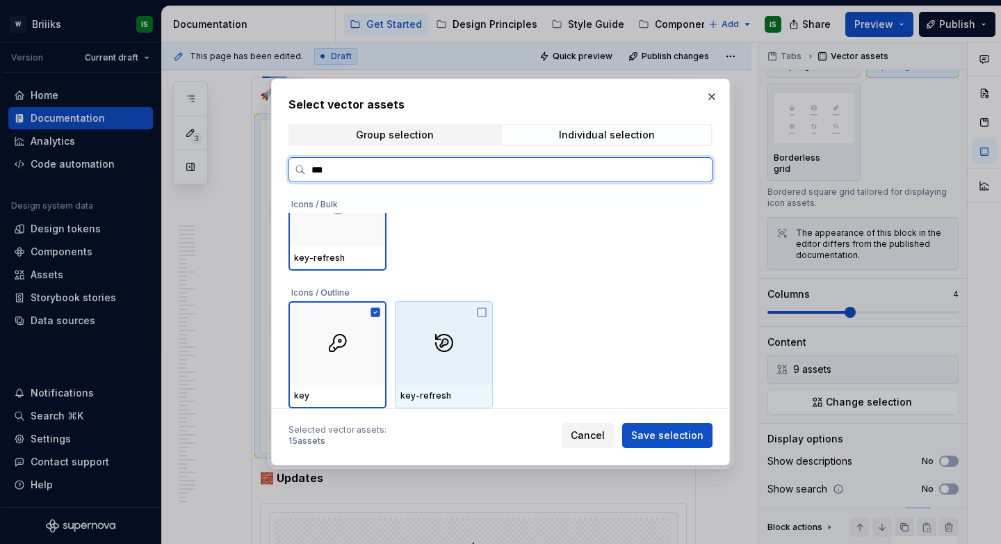
click at [453, 322] on div at bounding box center [444, 342] width 98 height 83
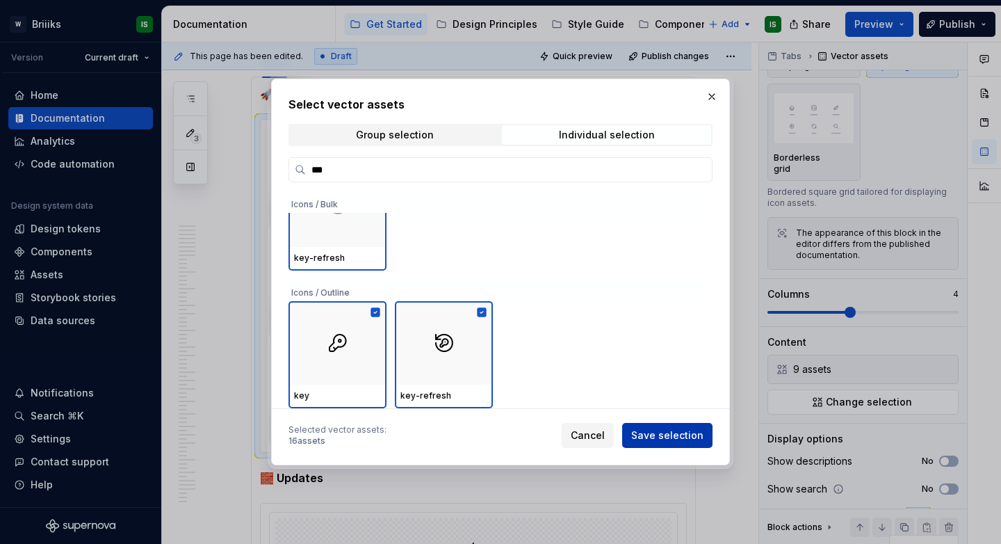
click at [666, 430] on span "Save selection" at bounding box center [667, 435] width 72 height 14
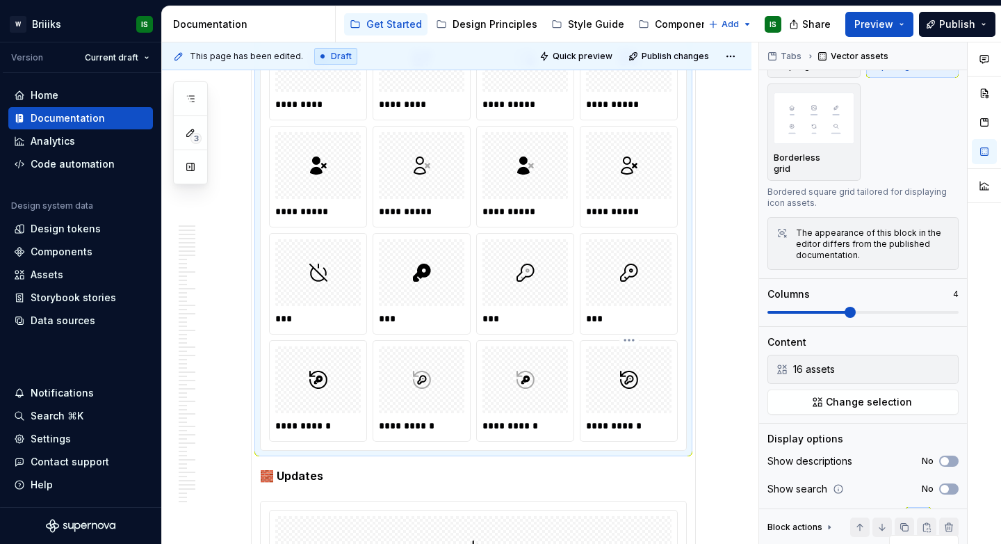
scroll to position [458, 0]
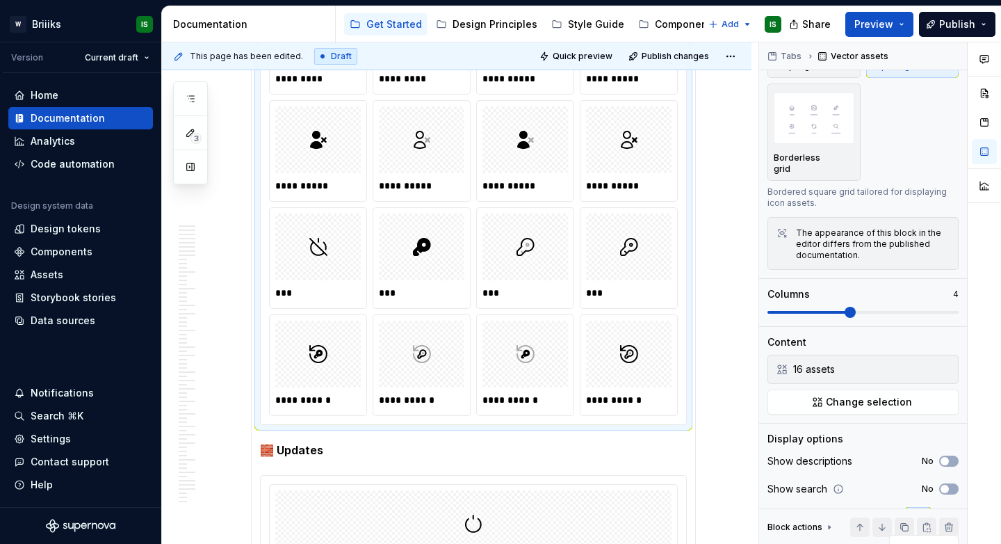
type textarea "*"
click at [841, 389] on button "Change selection" at bounding box center [863, 401] width 191 height 25
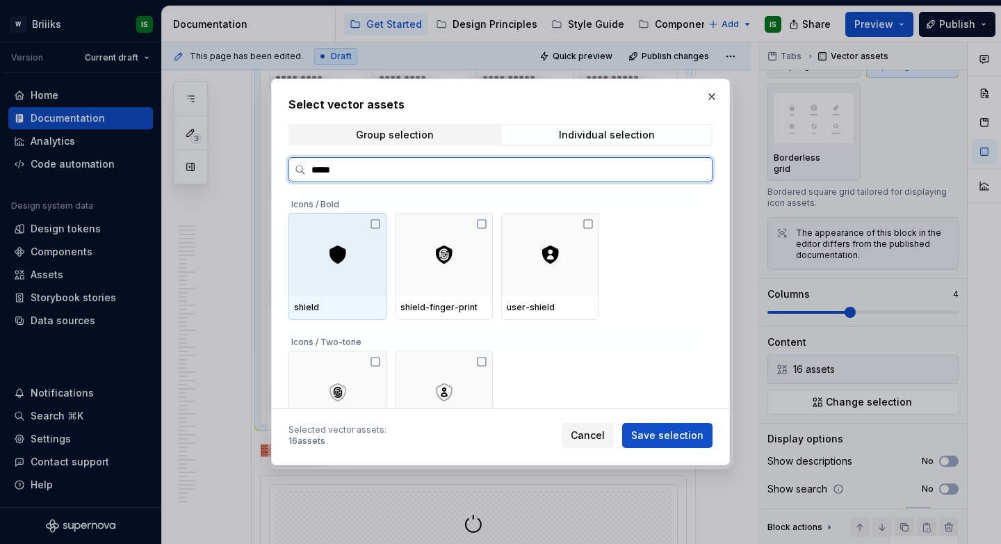
type input "******"
click at [359, 275] on div at bounding box center [338, 254] width 98 height 83
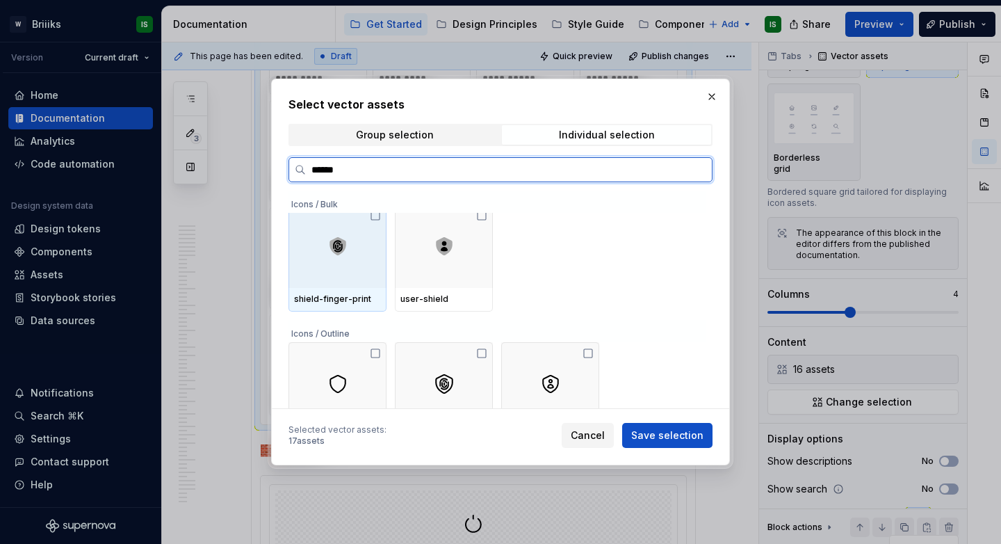
scroll to position [308, 0]
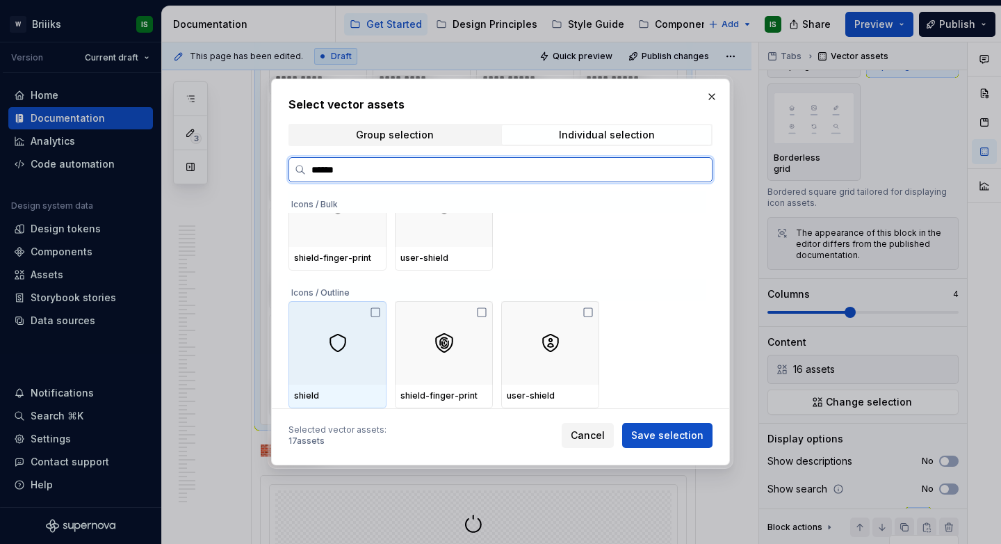
click at [341, 353] on div at bounding box center [338, 342] width 98 height 83
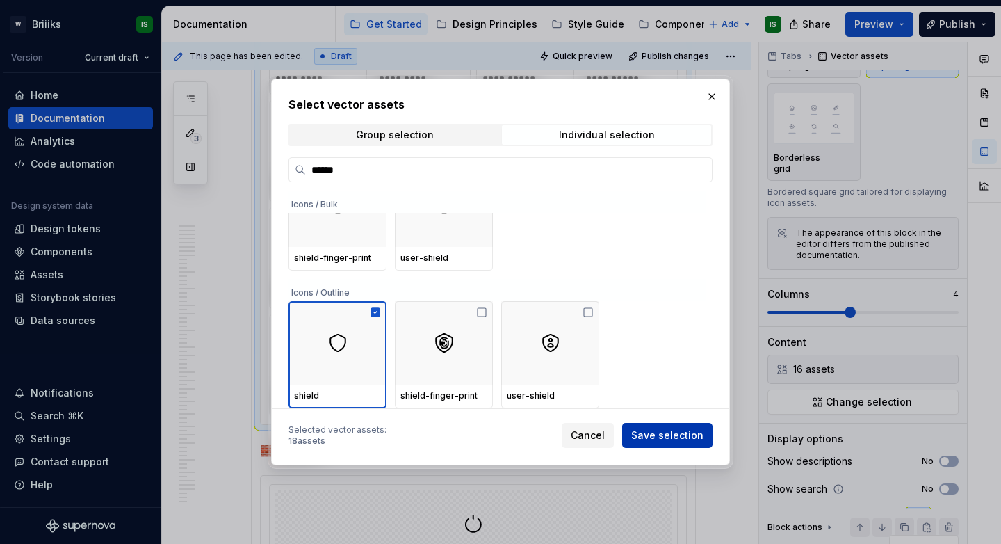
click at [672, 437] on span "Save selection" at bounding box center [667, 435] width 72 height 14
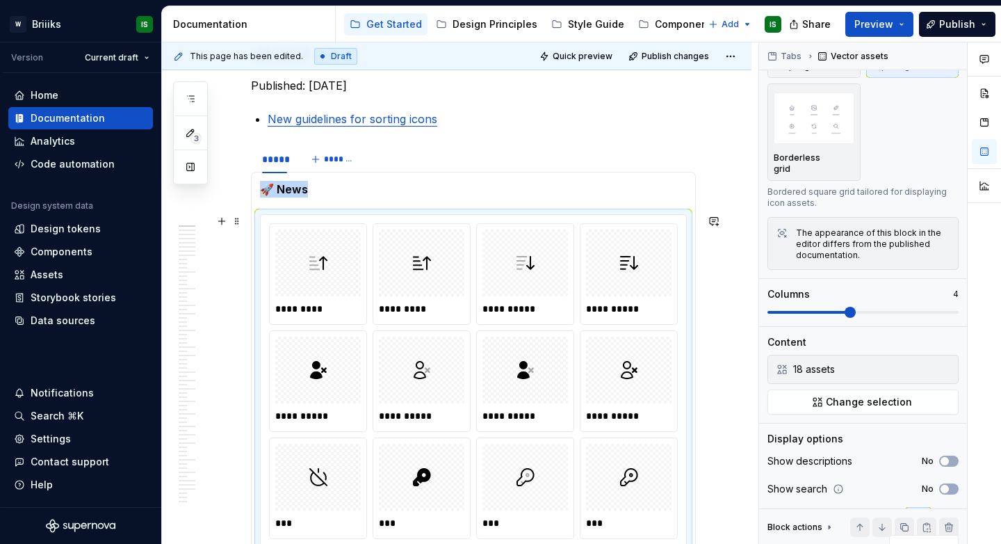
scroll to position [226, 0]
